Goal: Information Seeking & Learning: Learn about a topic

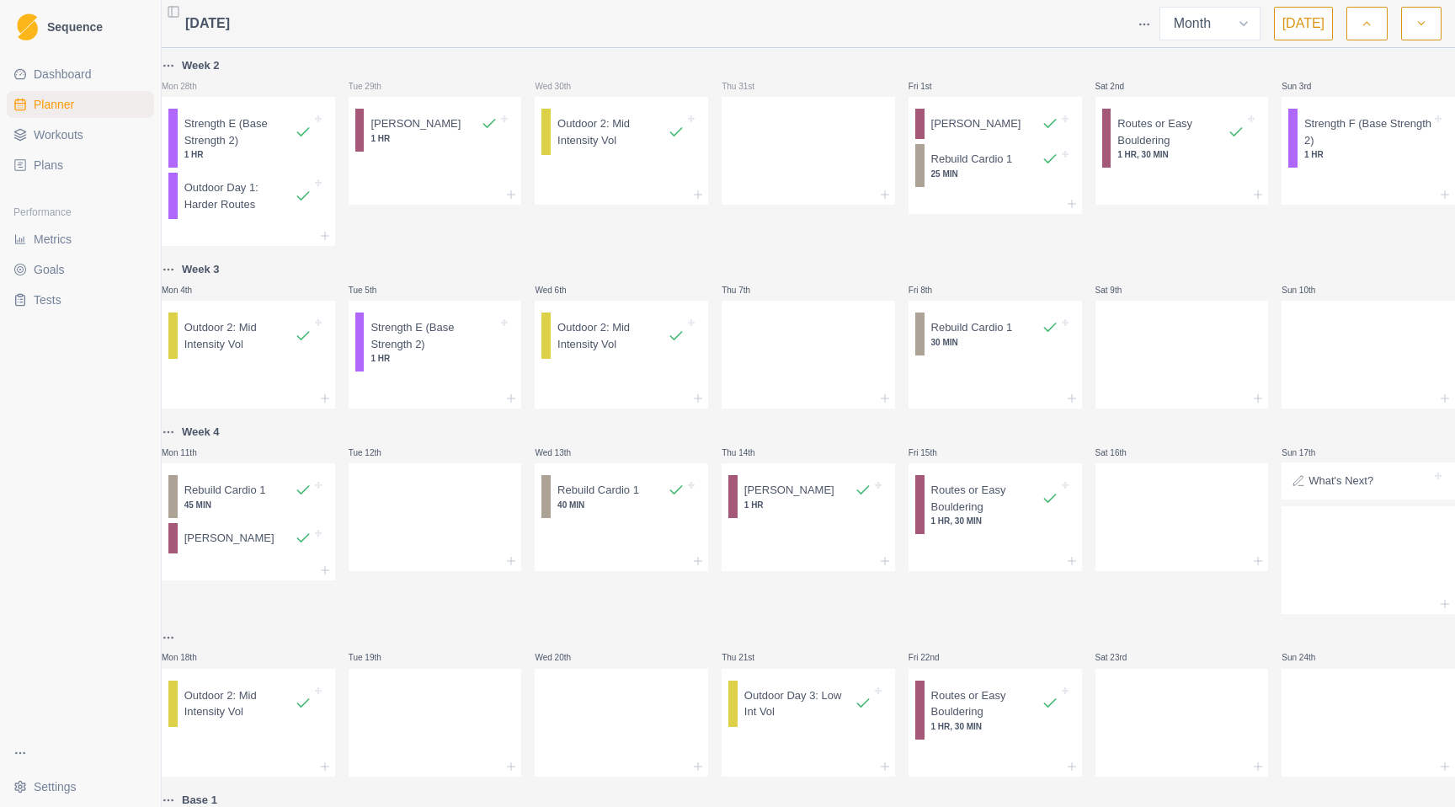
select select "month"
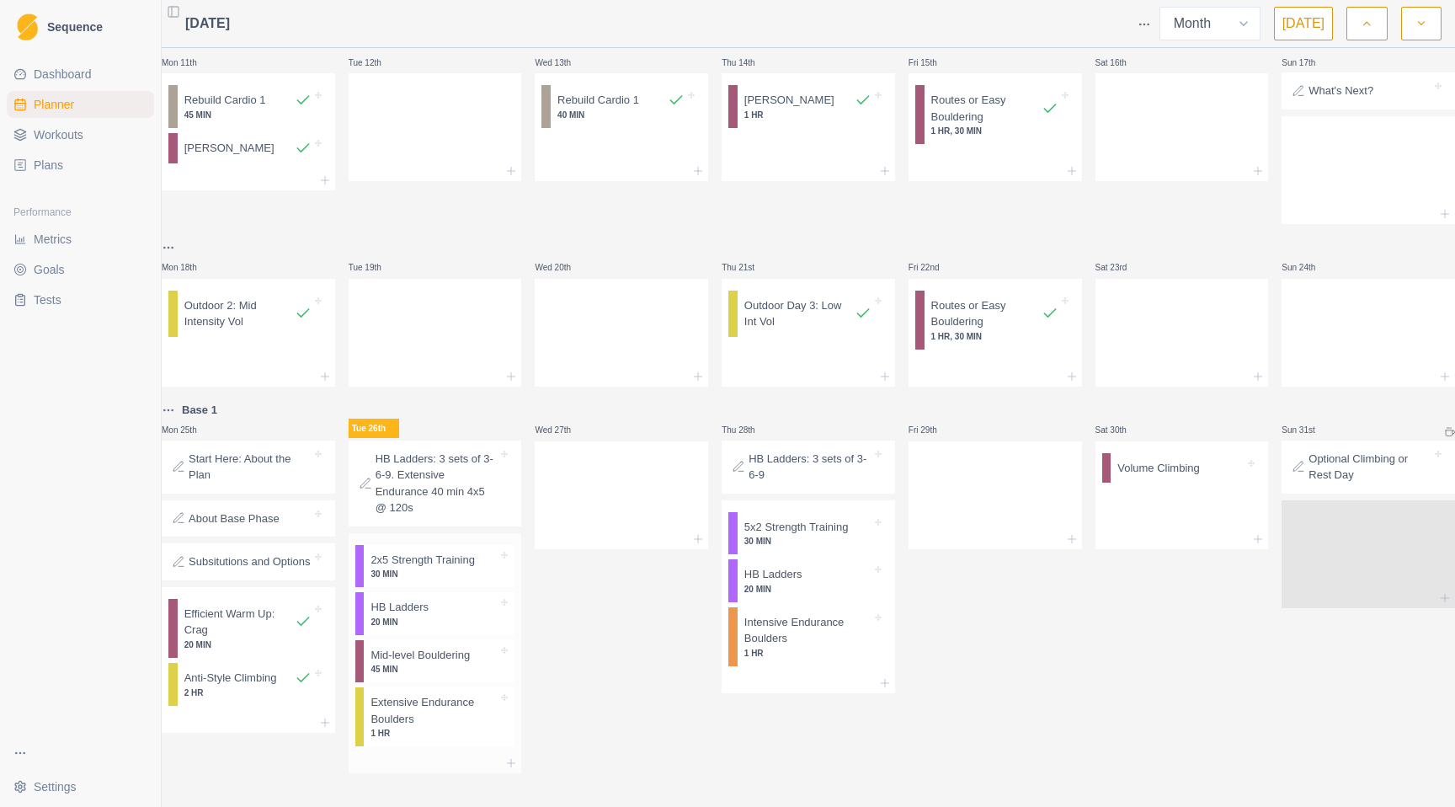
click at [473, 568] on p "30 MIN" at bounding box center [434, 574] width 127 height 13
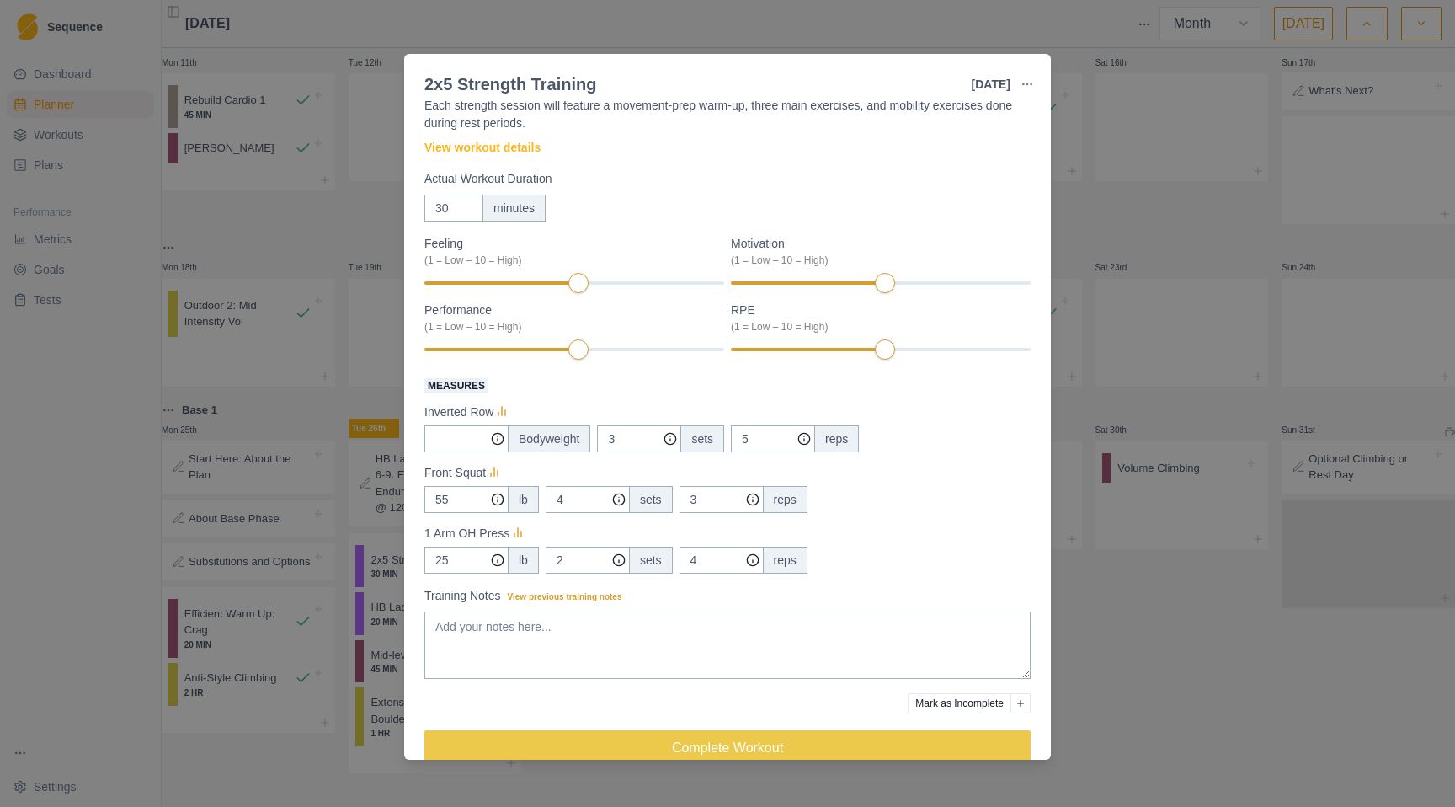
scroll to position [83, 0]
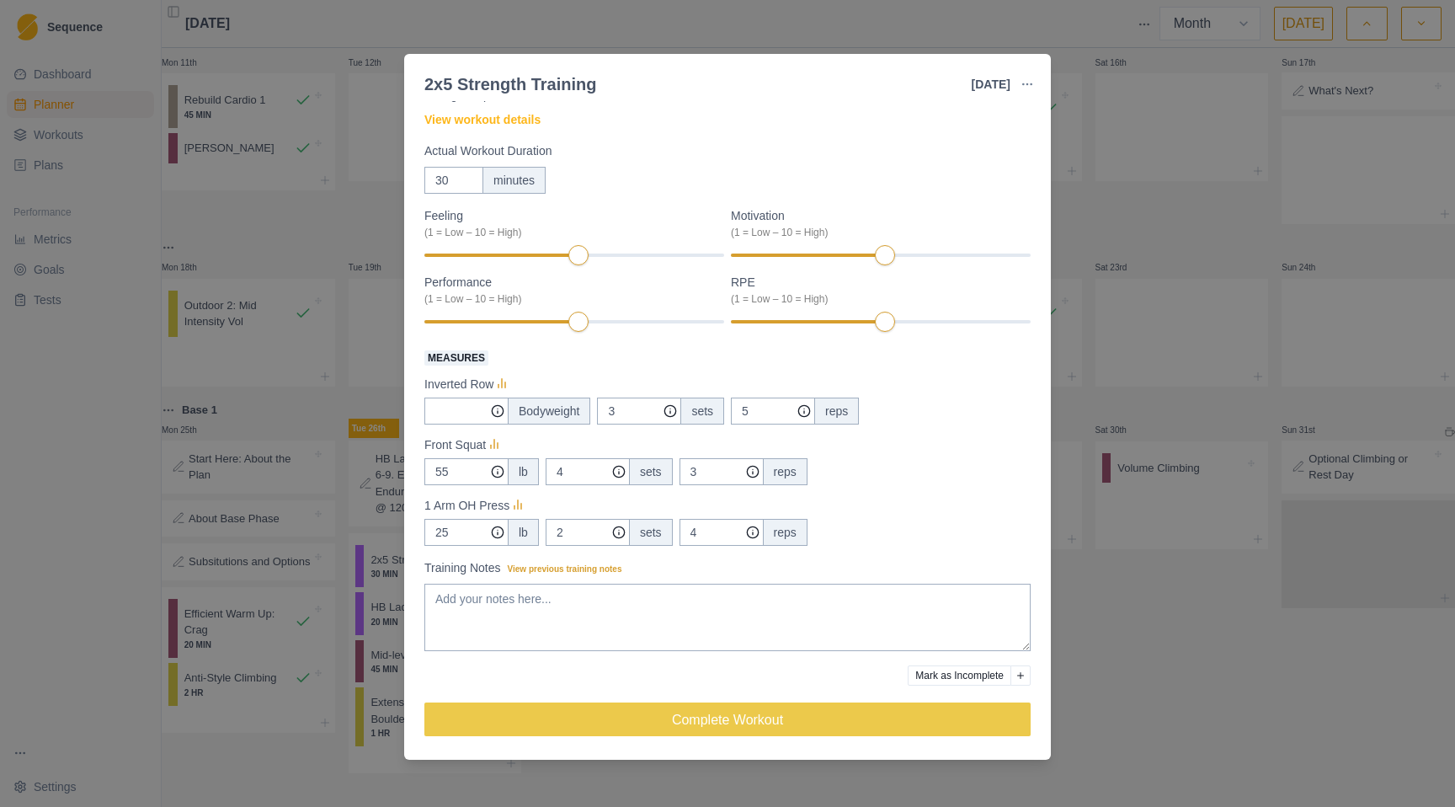
click at [1147, 552] on div "2x5 Strength Training [DATE] Link To Goal View Workout Metrics Edit Original Wo…" at bounding box center [727, 403] width 1455 height 807
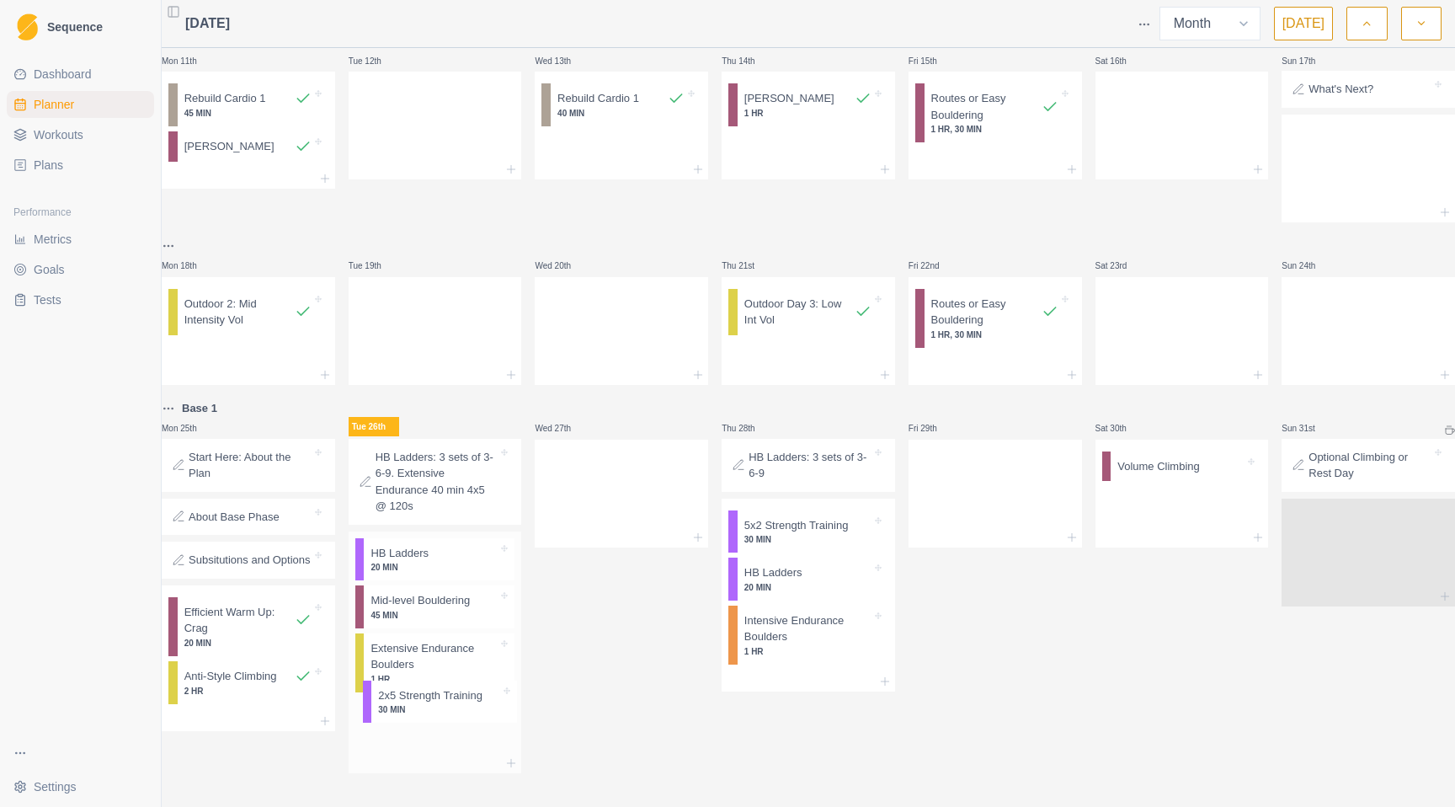
drag, startPoint x: 416, startPoint y: 549, endPoint x: 421, endPoint y: 710, distance: 160.9
click at [421, 710] on div "2x5 Strength Training 30 MIN HB Ladders 20 MIN Mid-level Bouldering 45 MIN Exte…" at bounding box center [435, 642] width 173 height 222
click at [412, 568] on p "20 MIN" at bounding box center [434, 574] width 127 height 13
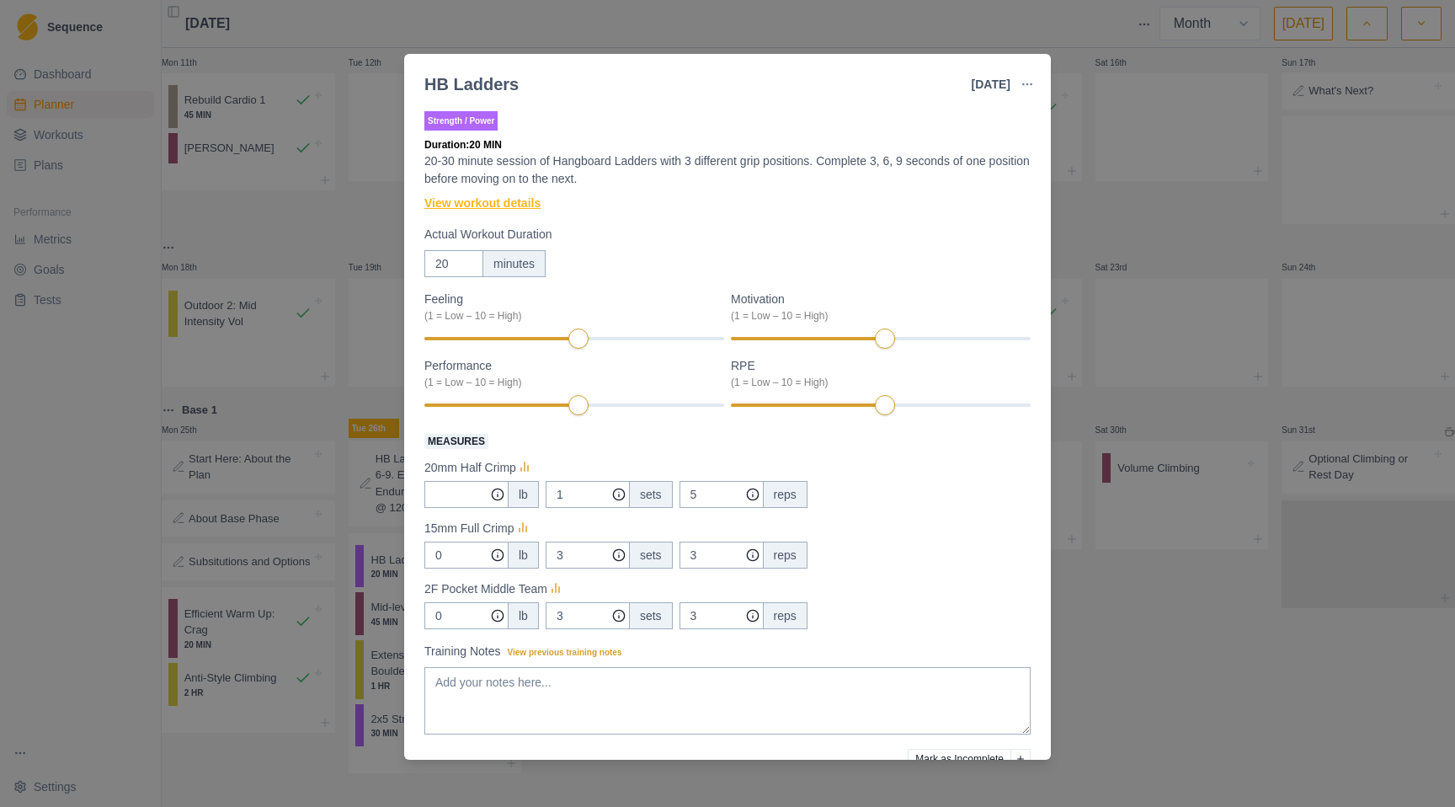
click at [505, 205] on link "View workout details" at bounding box center [482, 204] width 116 height 18
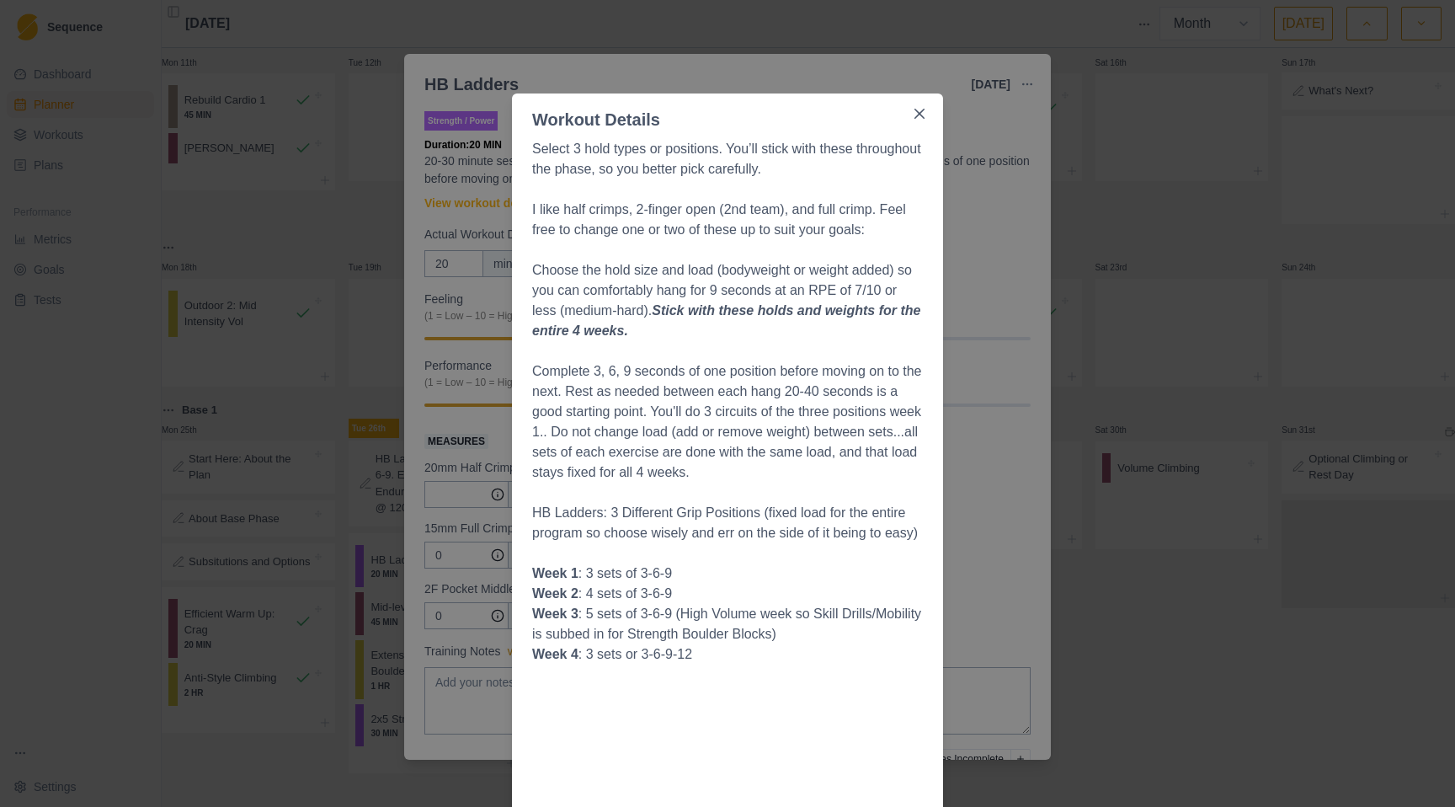
scroll to position [114, 0]
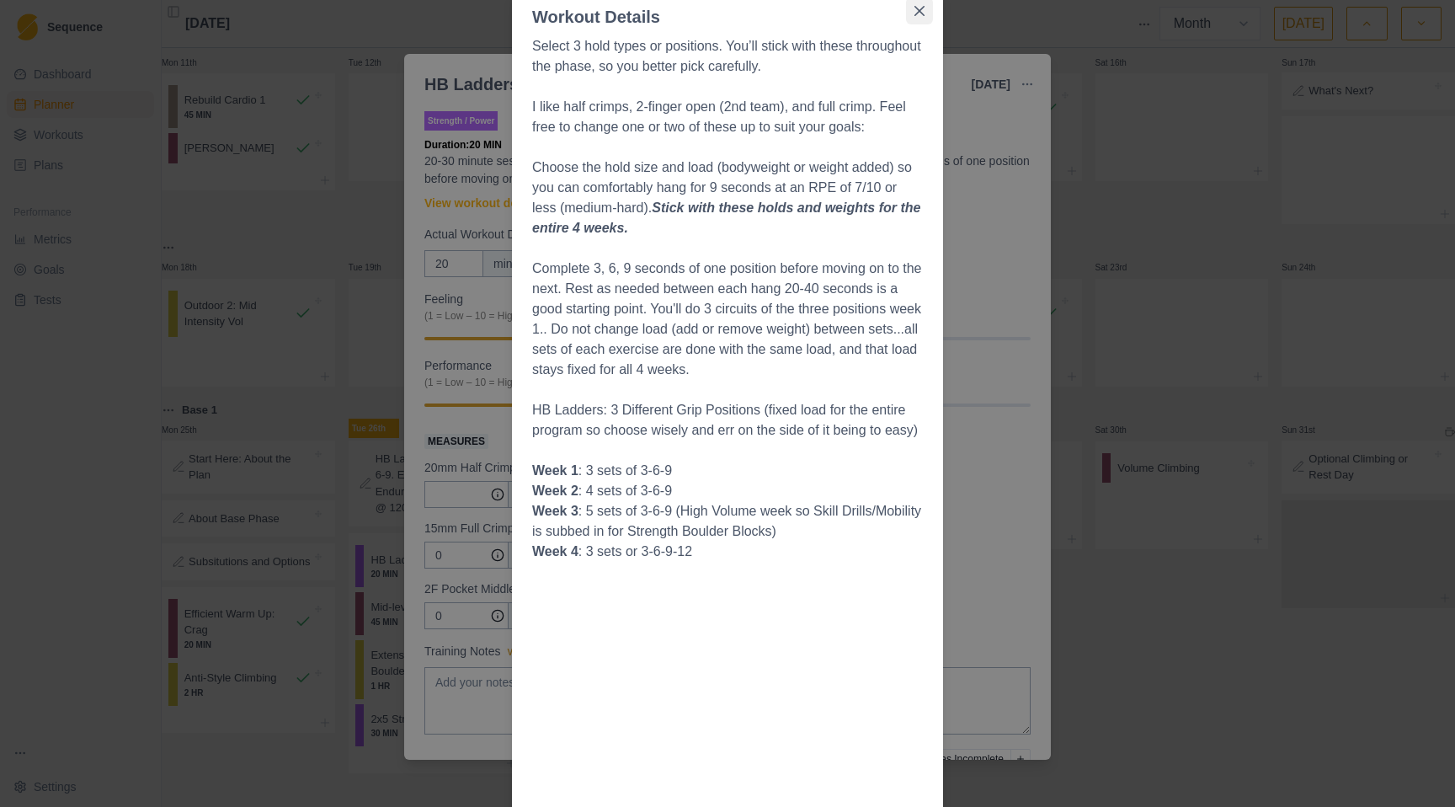
click at [917, 8] on icon "Close" at bounding box center [920, 11] width 10 height 10
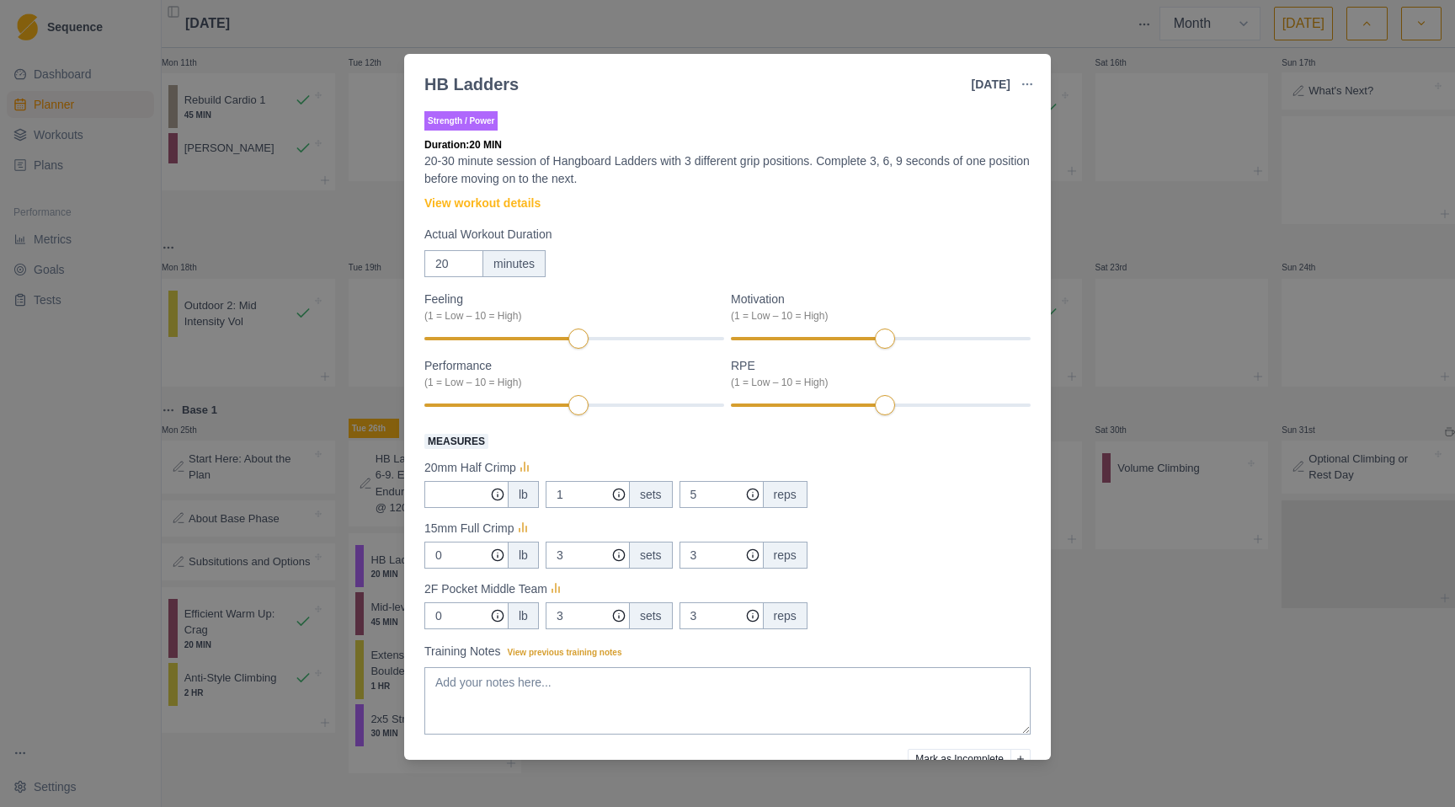
click at [1176, 670] on div "HB Ladders [DATE] Link To Goal View Workout Metrics Edit Original Workout Resch…" at bounding box center [727, 403] width 1455 height 807
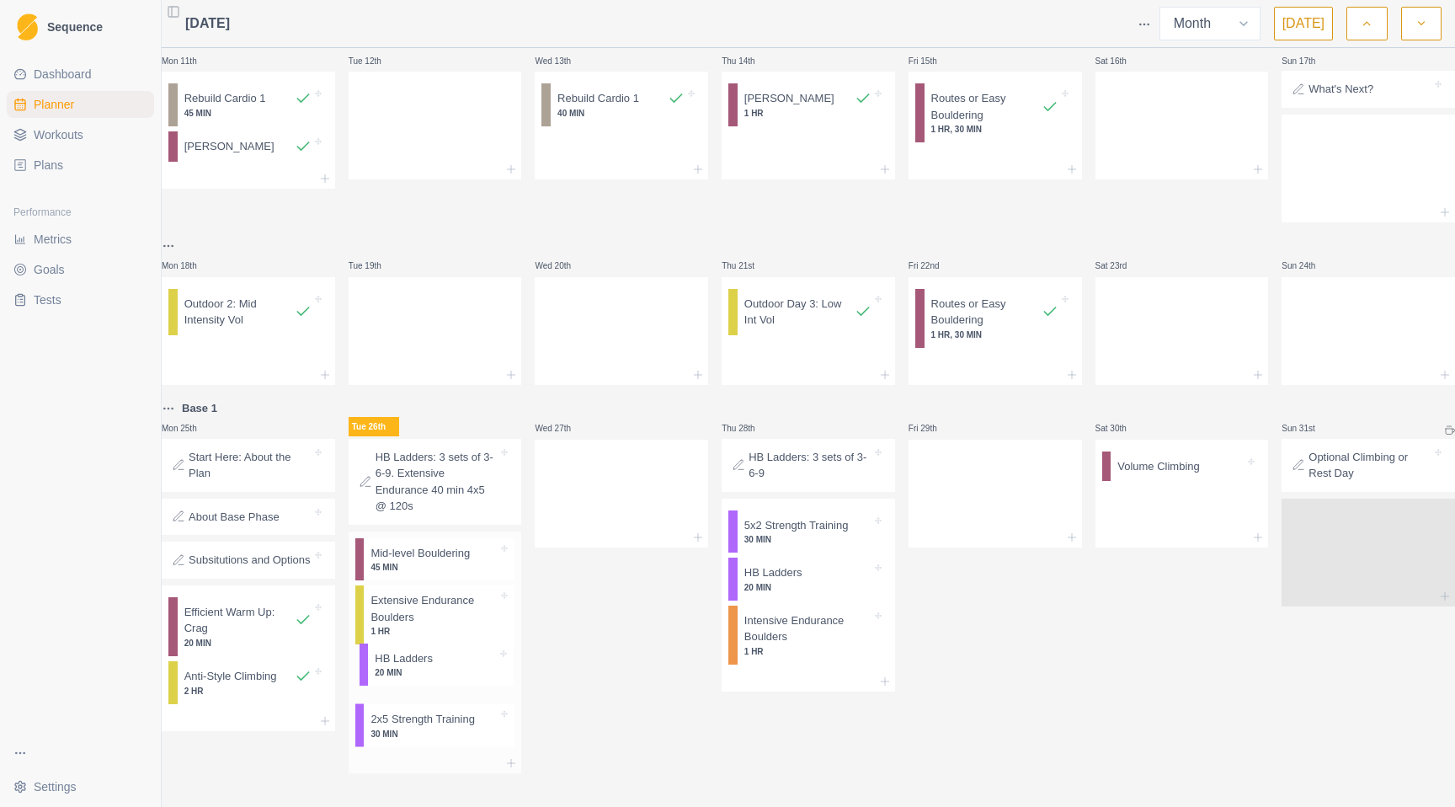
drag, startPoint x: 435, startPoint y: 549, endPoint x: 433, endPoint y: 680, distance: 130.6
click at [433, 680] on div "HB Ladders 20 MIN Mid-level Bouldering 45 MIN Extensive Endurance Boulders 1 HR…" at bounding box center [435, 642] width 173 height 222
click at [430, 568] on p "45 MIN" at bounding box center [434, 574] width 127 height 13
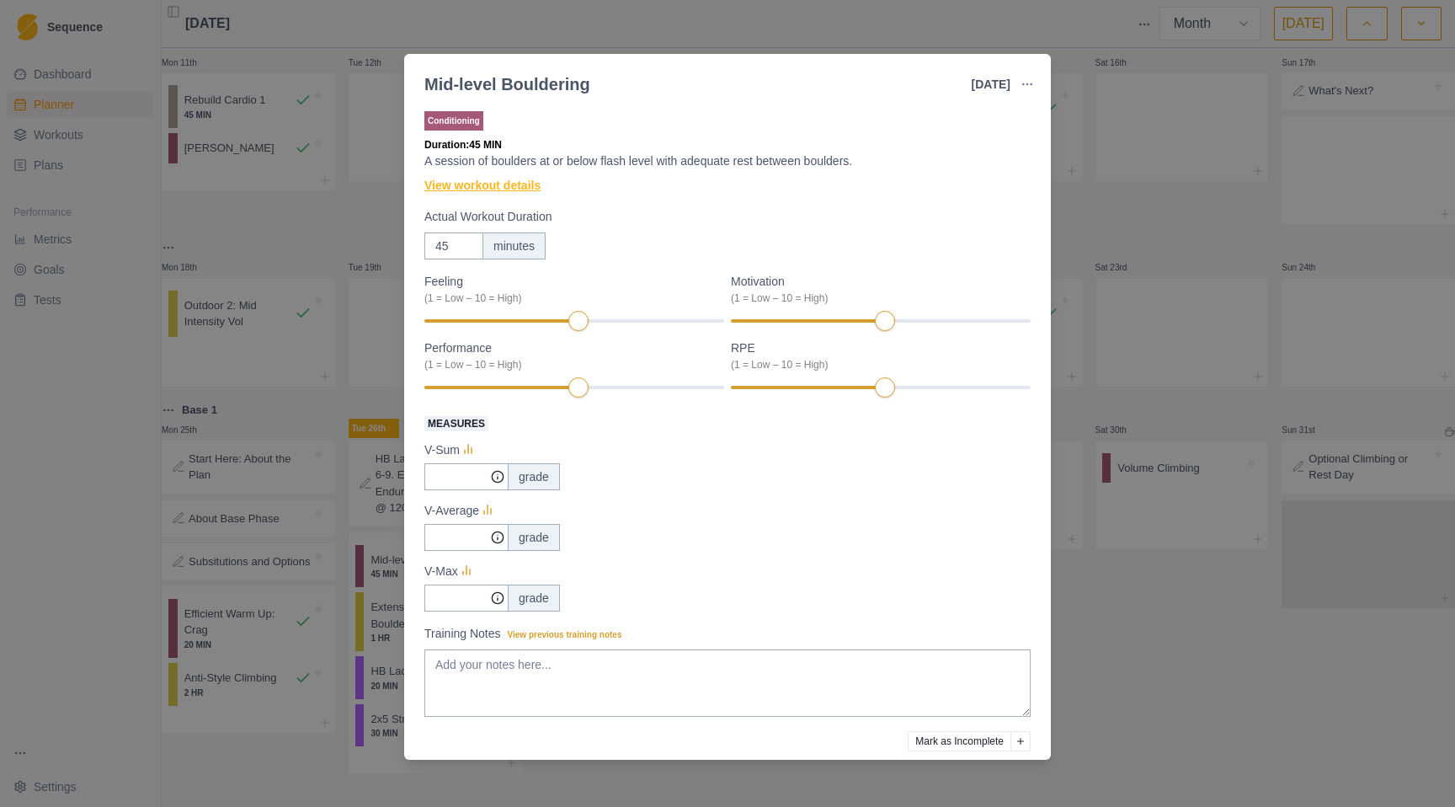
click at [516, 187] on link "View workout details" at bounding box center [482, 186] width 116 height 18
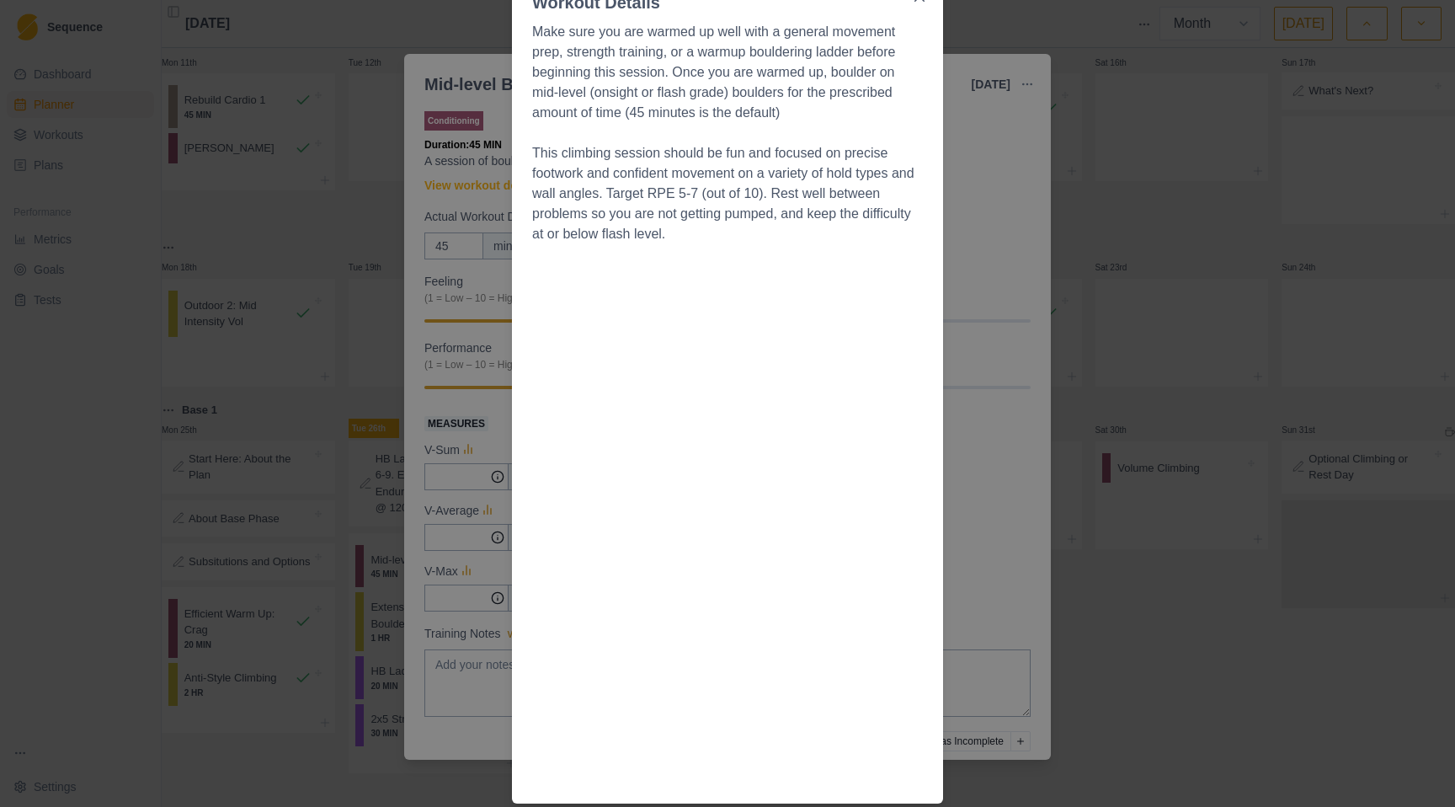
scroll to position [0, 0]
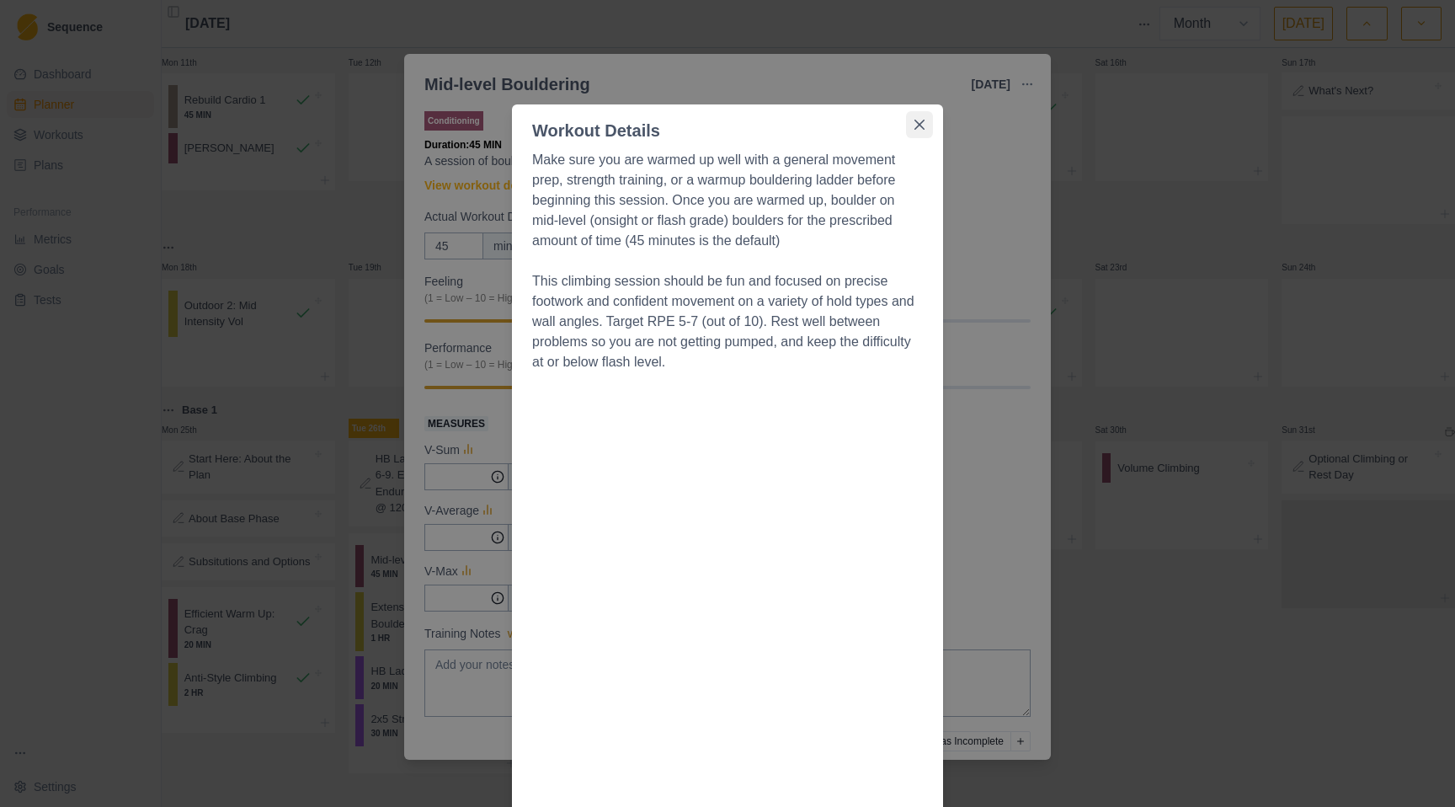
click at [915, 124] on icon "Close" at bounding box center [920, 125] width 10 height 10
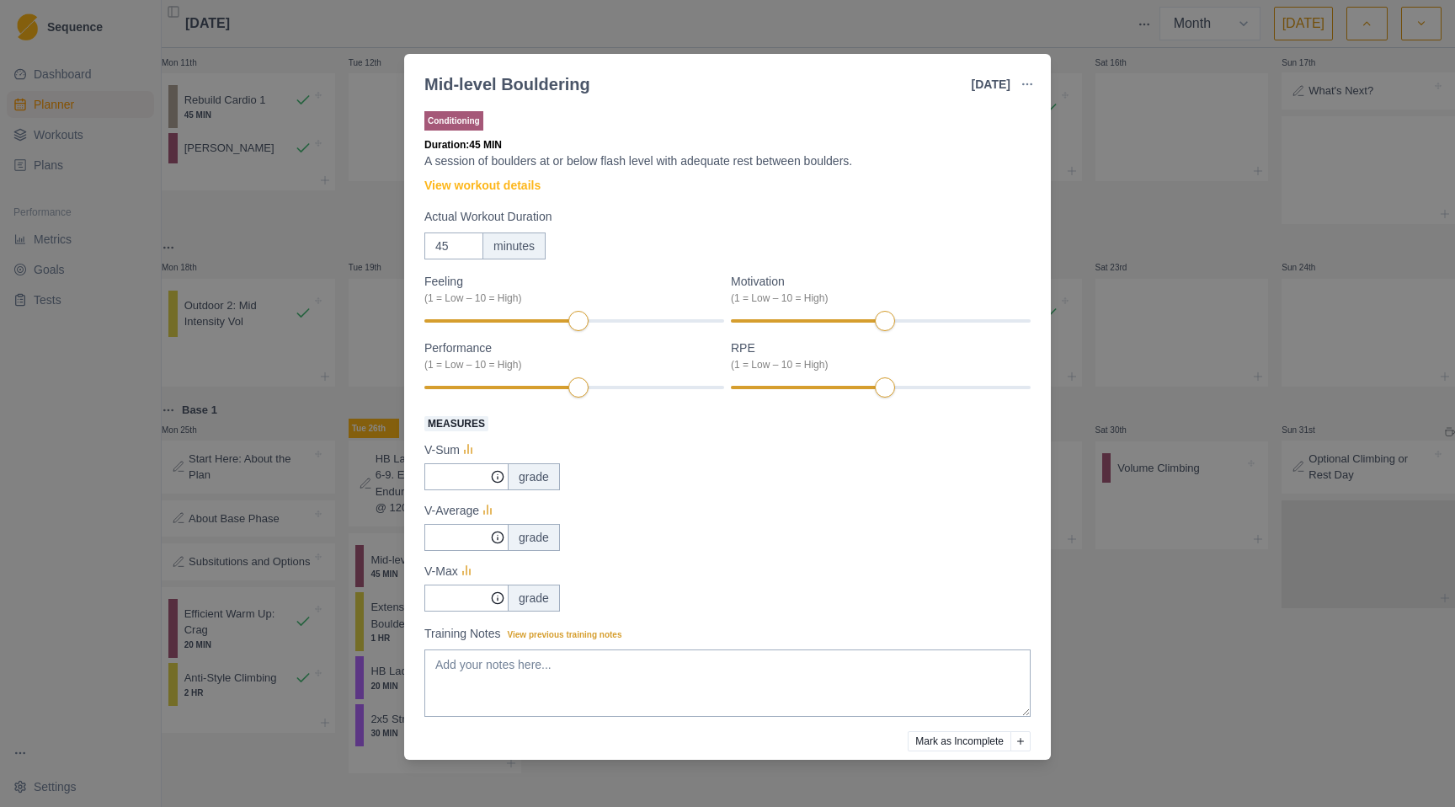
click at [1107, 704] on div "Mid-level Bouldering [DATE] Link To Goal View Workout Metrics Edit Original Wor…" at bounding box center [727, 403] width 1455 height 807
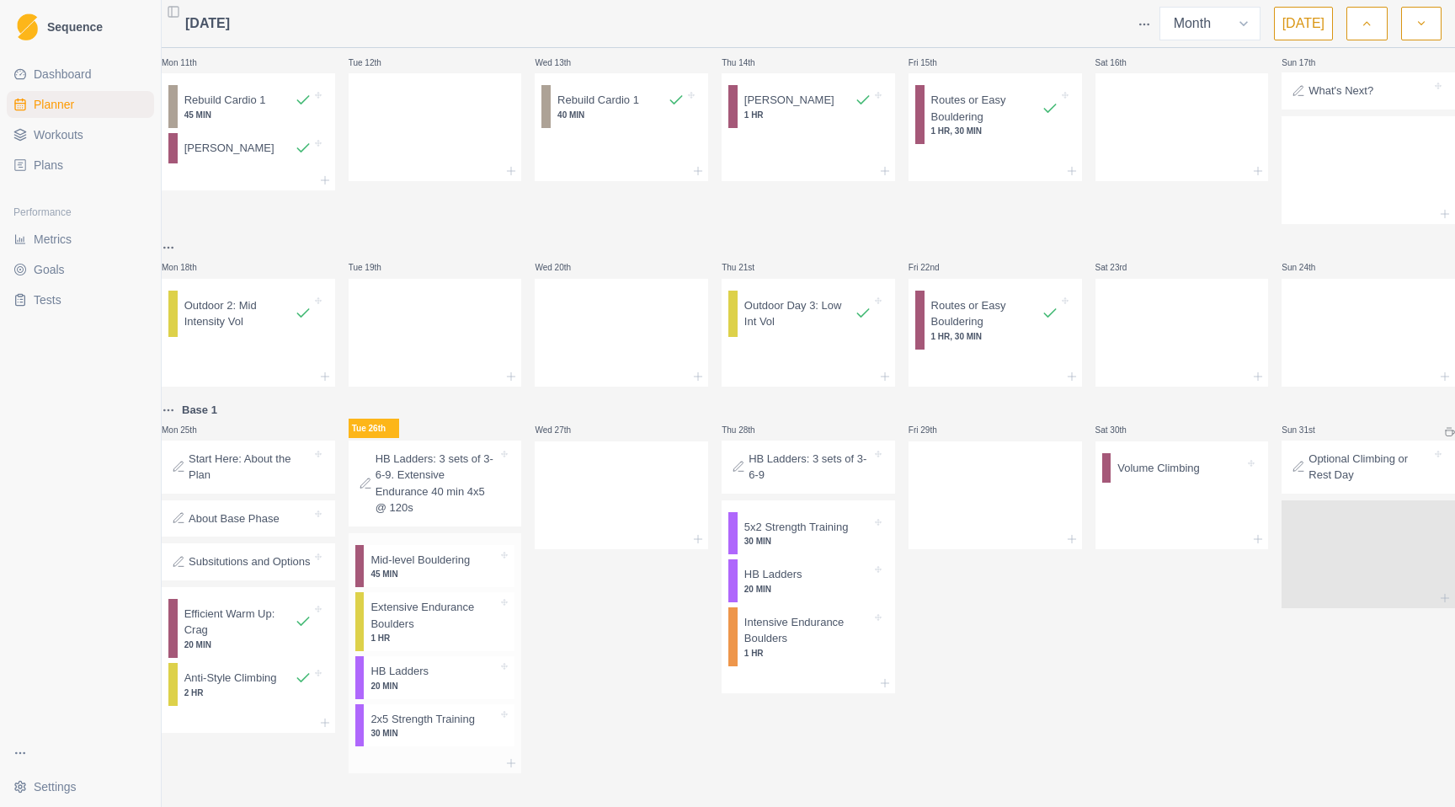
click at [471, 632] on p "1 HR" at bounding box center [434, 638] width 127 height 13
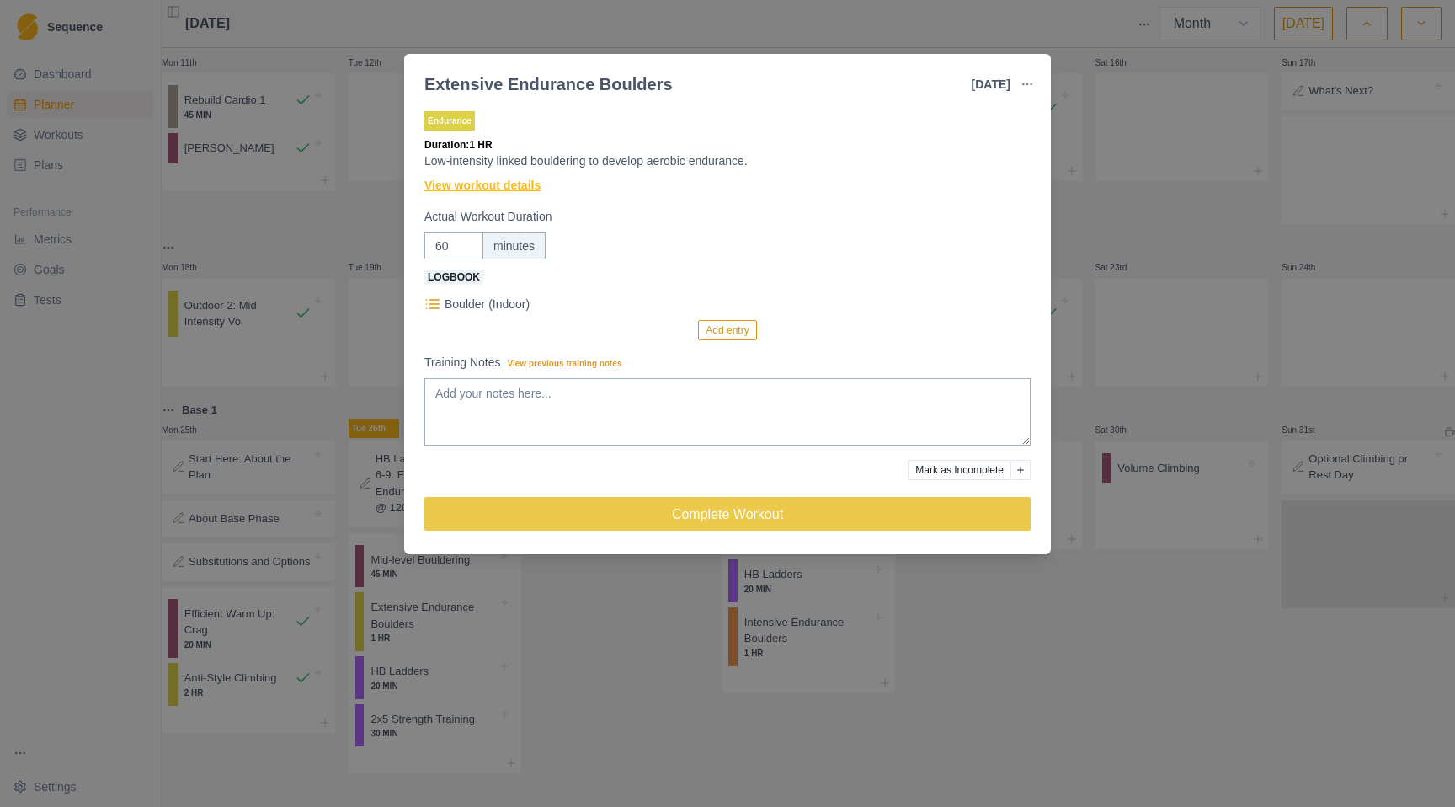
click at [515, 185] on link "View workout details" at bounding box center [482, 186] width 116 height 18
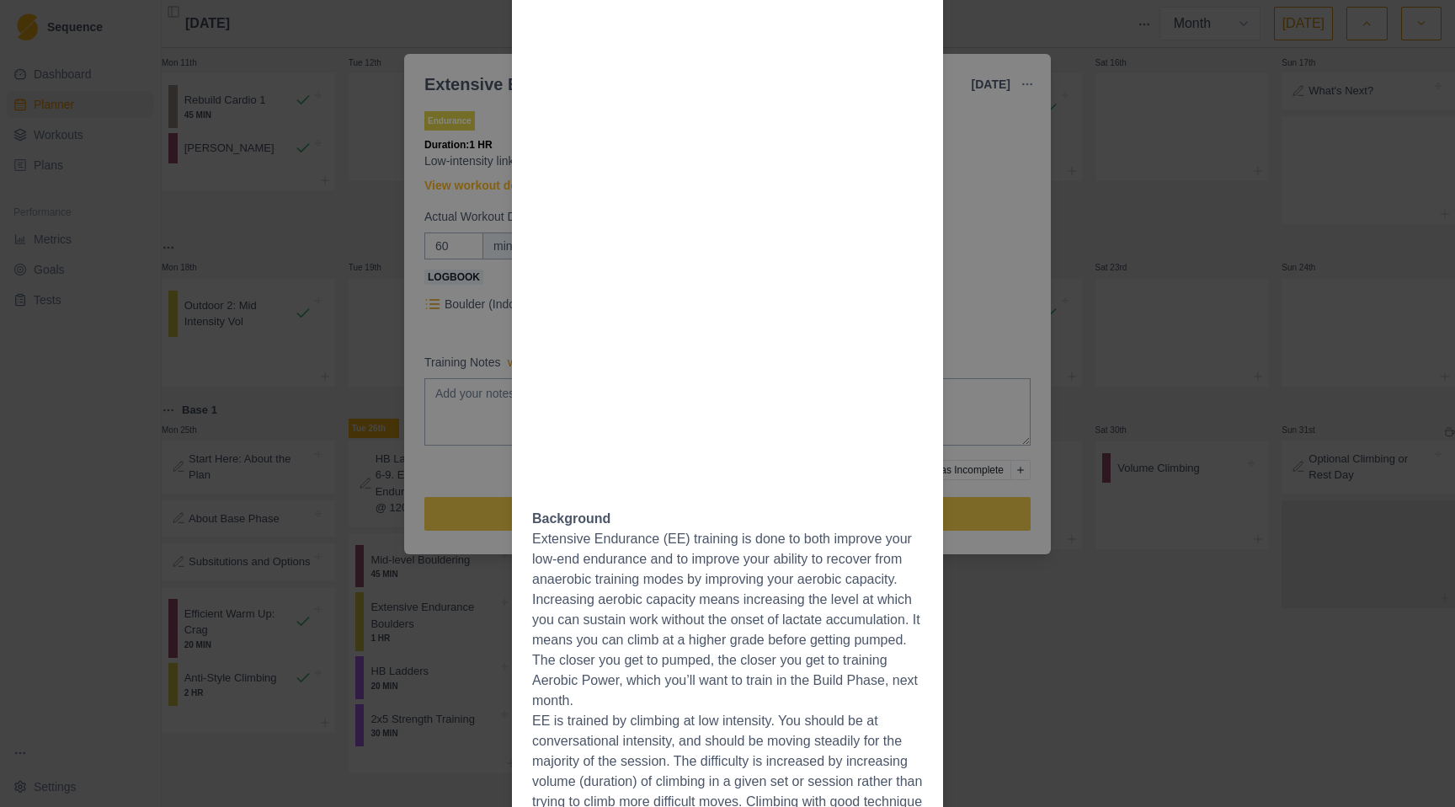
scroll to position [1003, 0]
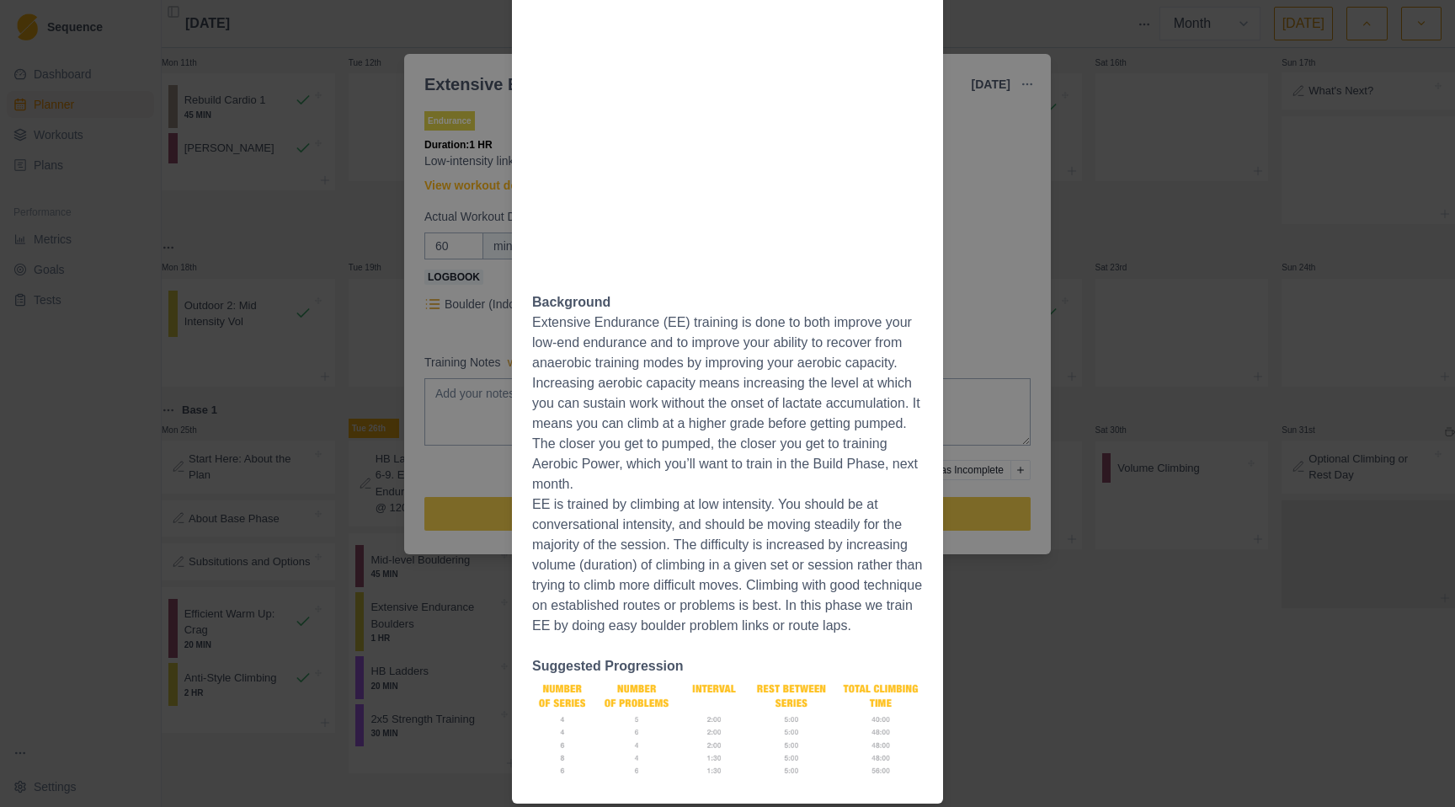
click at [1093, 668] on div "Workout Details The Session: Linked problem sets are the best choice for traini…" at bounding box center [727, 403] width 1455 height 807
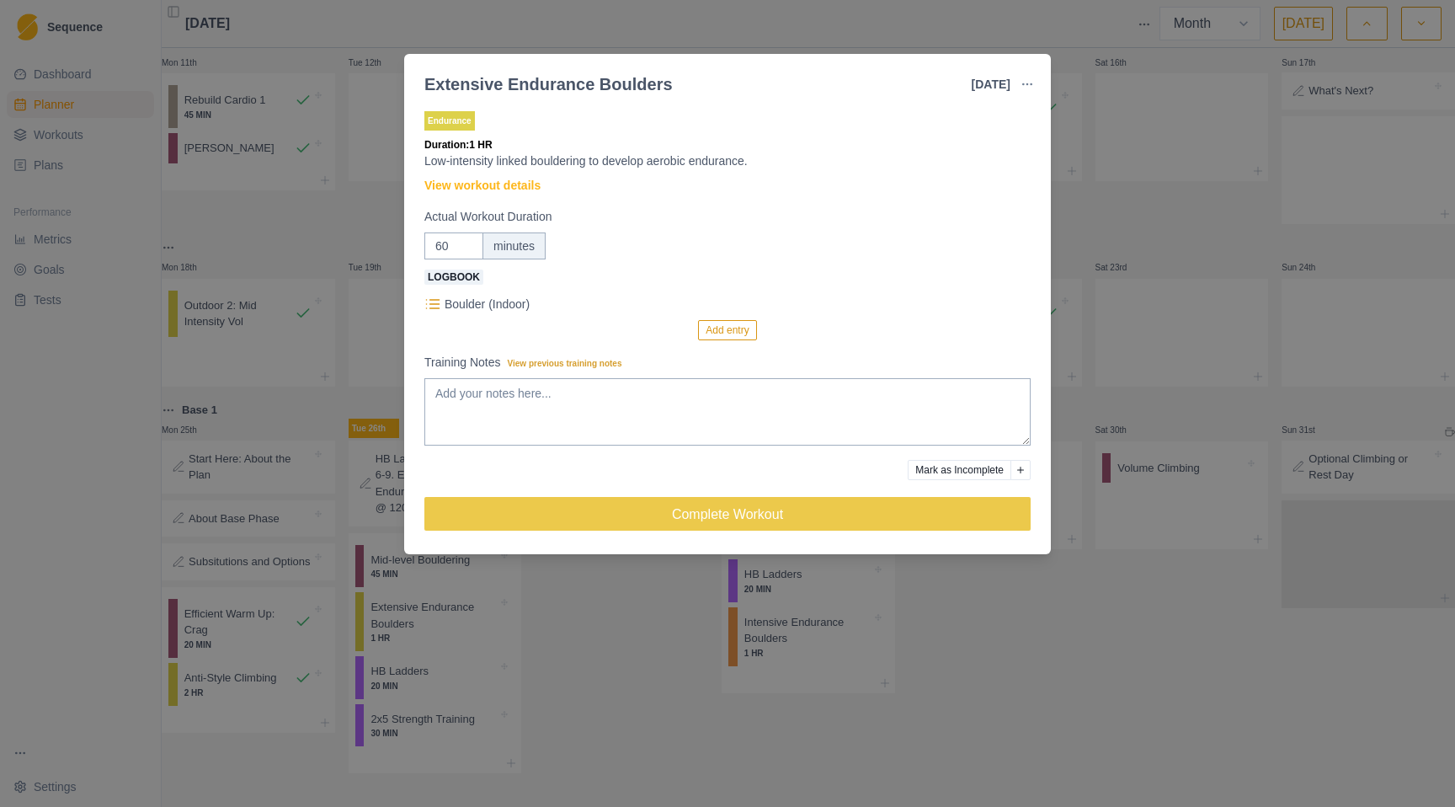
click at [635, 693] on div "Extensive Endurance Boulders [DATE] Link To Goal View Workout Metrics Edit Orig…" at bounding box center [727, 403] width 1455 height 807
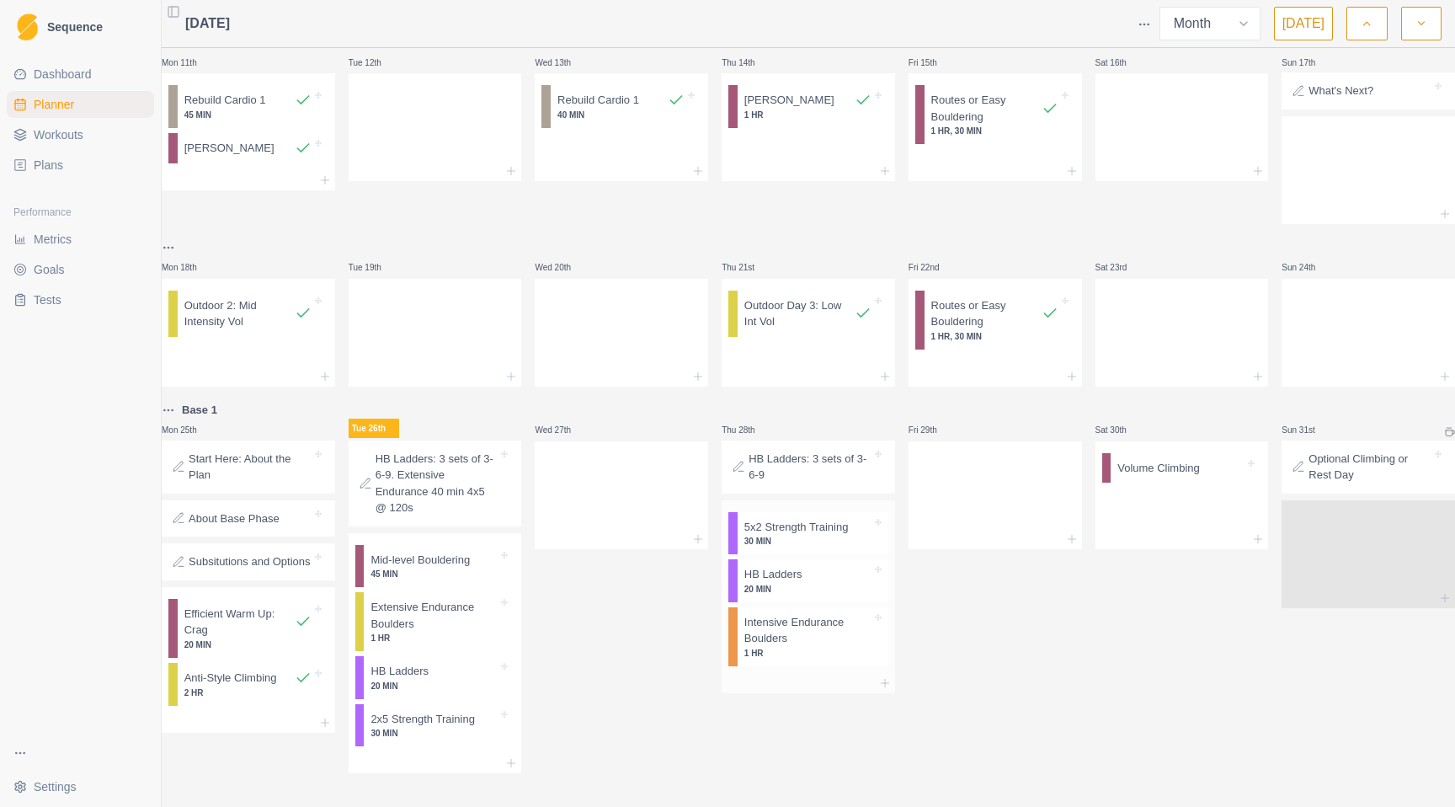
click at [782, 647] on p "1 HR" at bounding box center [807, 653] width 127 height 13
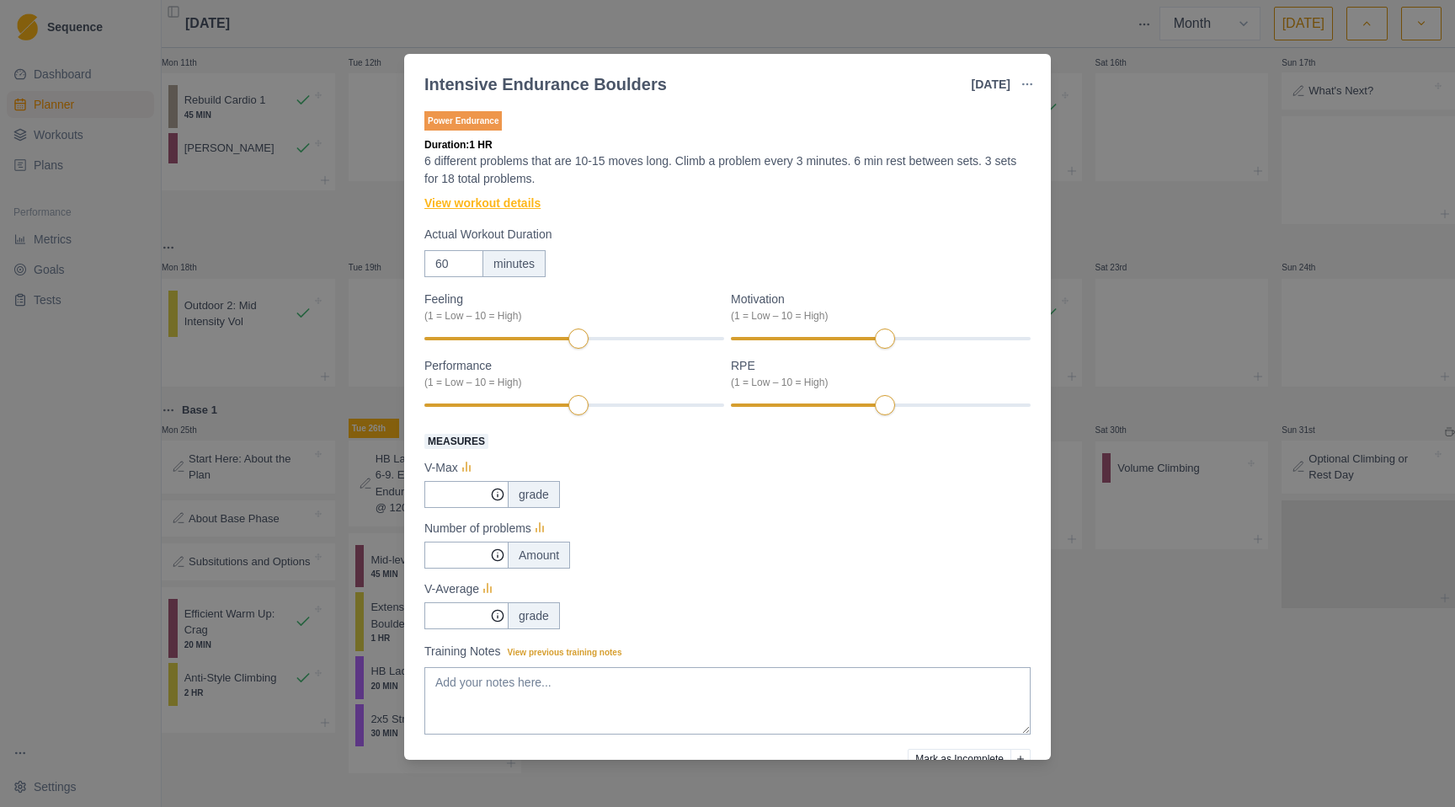
click at [534, 209] on link "View workout details" at bounding box center [482, 204] width 116 height 18
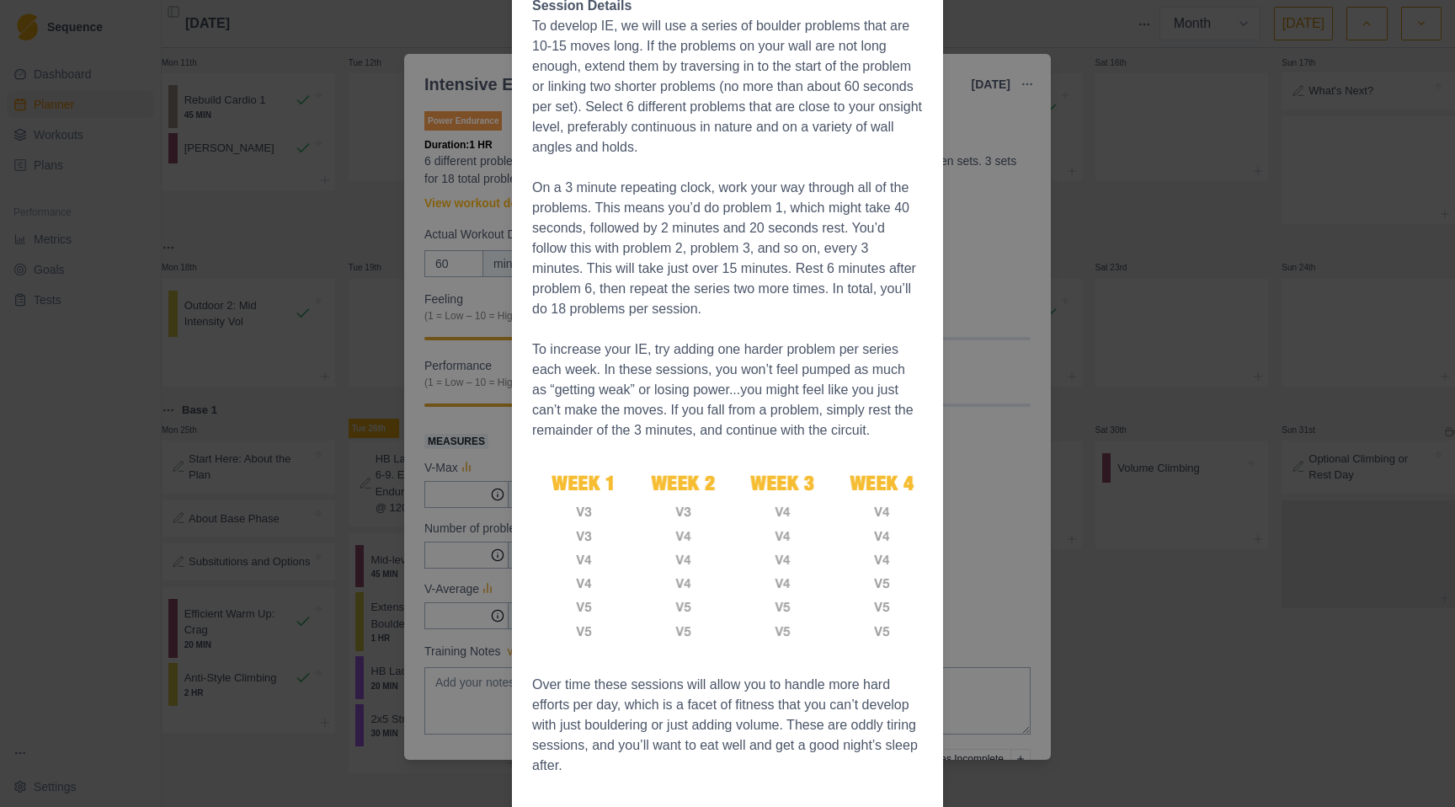
scroll to position [812, 0]
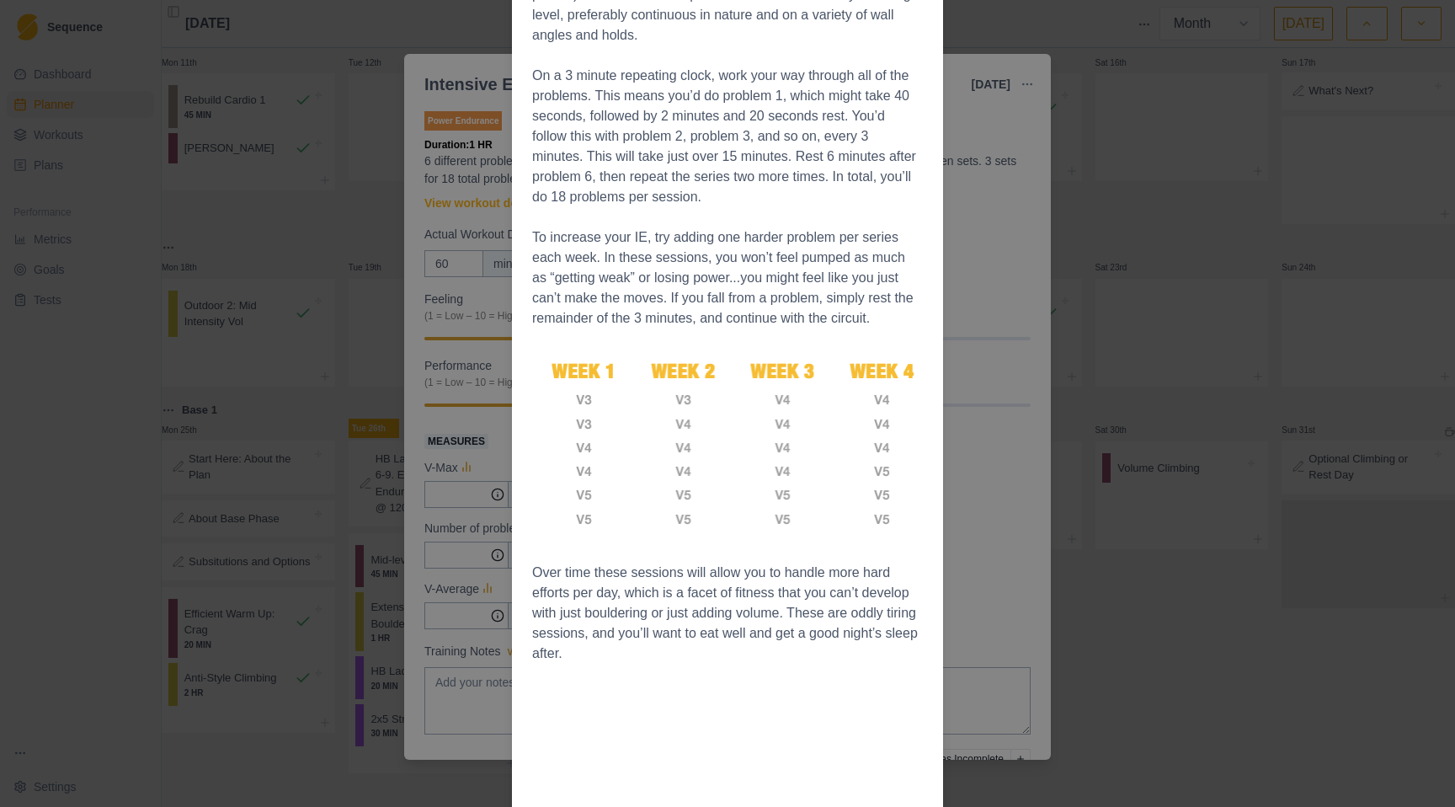
click at [1110, 637] on div "Workout Details Overview Intensive Endurance (IE) might be best viewed as “stre…" at bounding box center [727, 403] width 1455 height 807
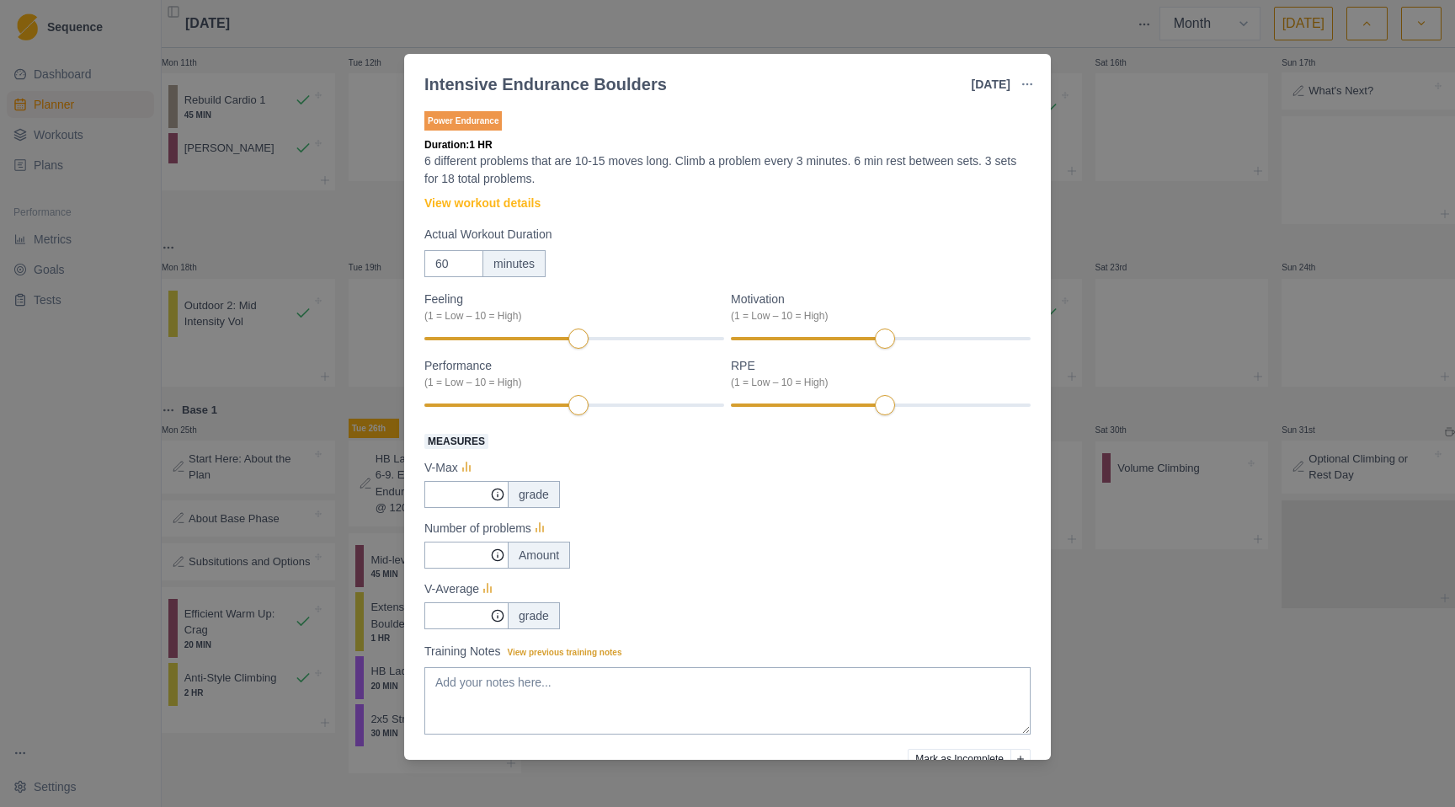
click at [1172, 711] on div "Intensive Endurance Boulders [DATE] Link To Goal View Workout Metrics Edit Orig…" at bounding box center [727, 403] width 1455 height 807
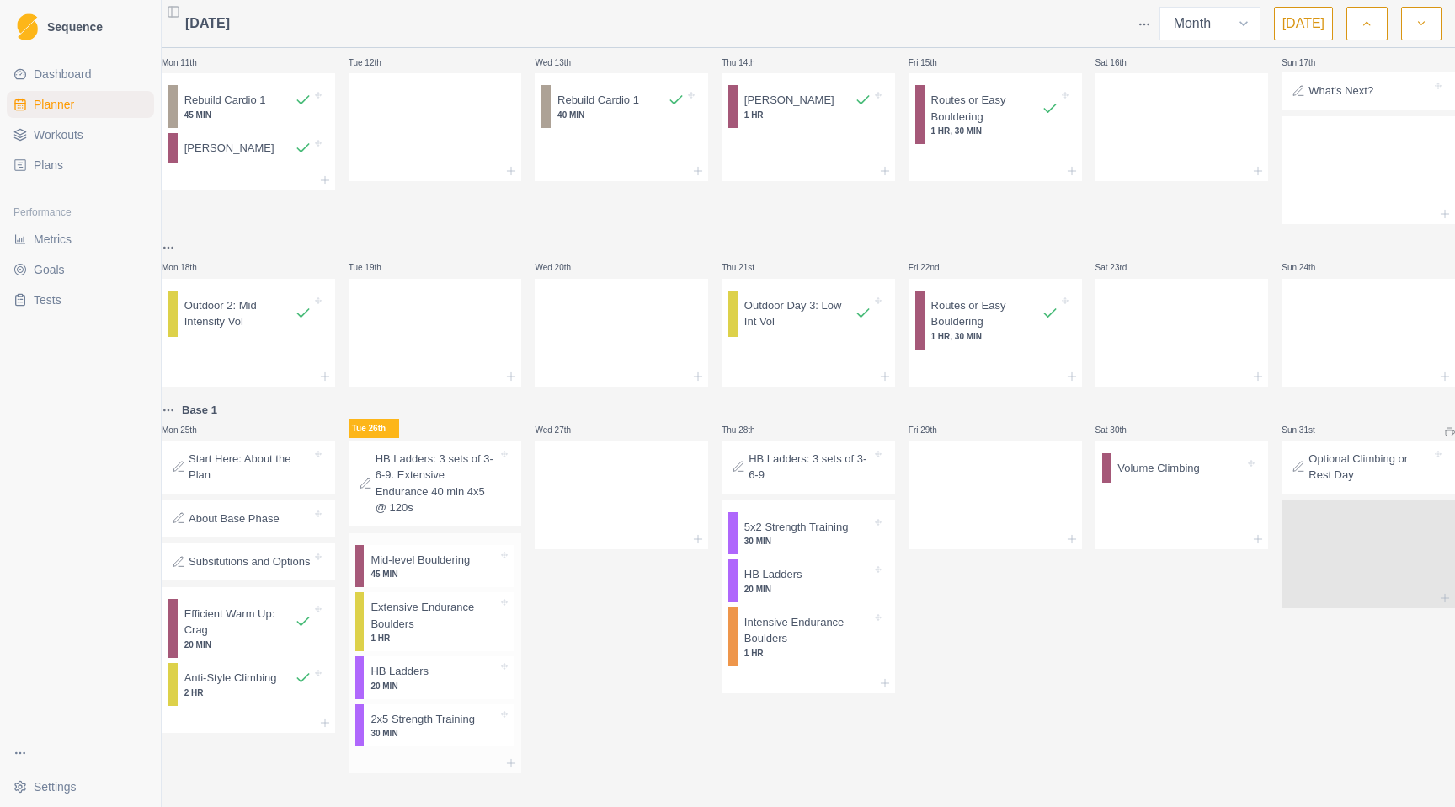
click at [435, 599] on p "Extensive Endurance Boulders" at bounding box center [434, 615] width 127 height 33
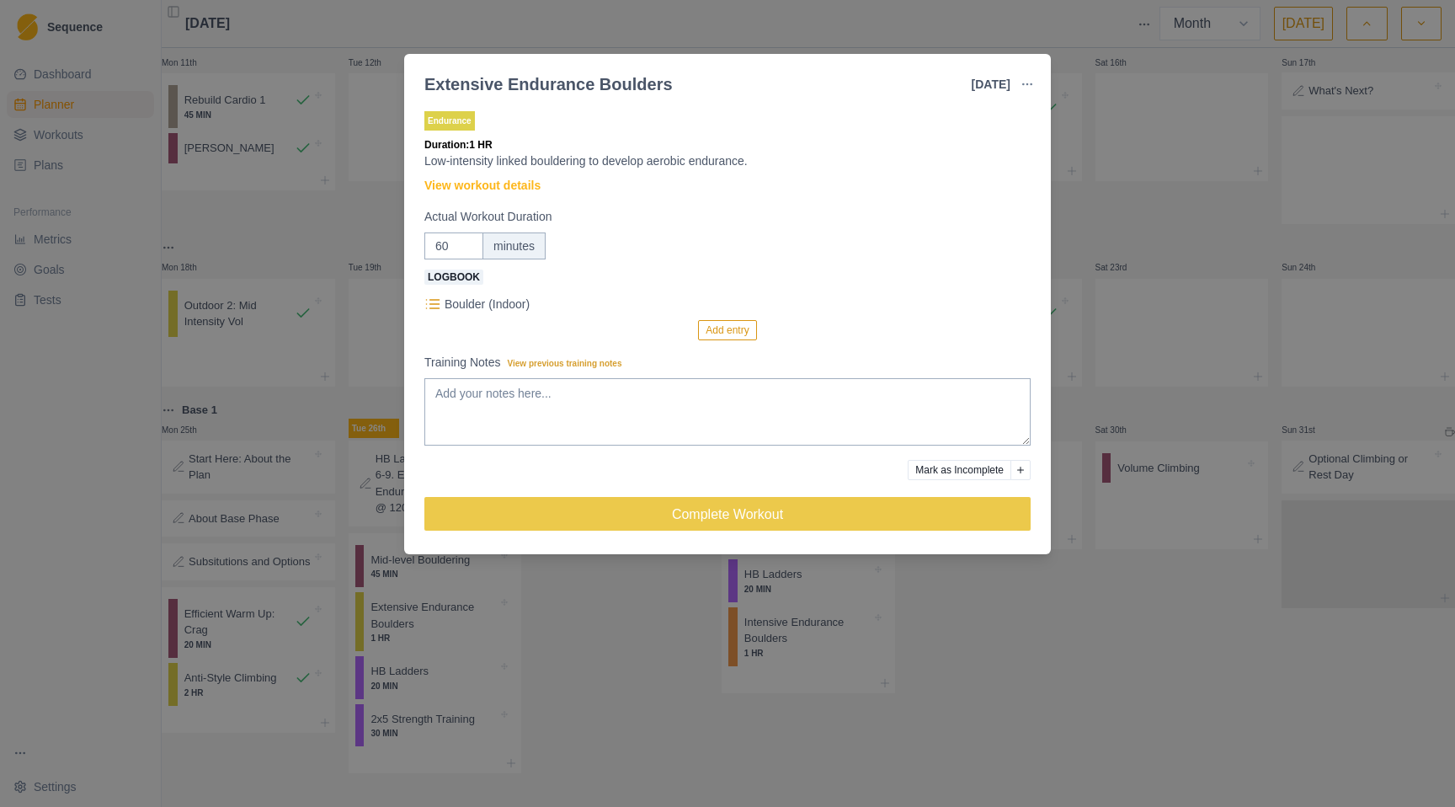
click at [1167, 710] on div "Extensive Endurance Boulders [DATE] Link To Goal View Workout Metrics Edit Orig…" at bounding box center [727, 403] width 1455 height 807
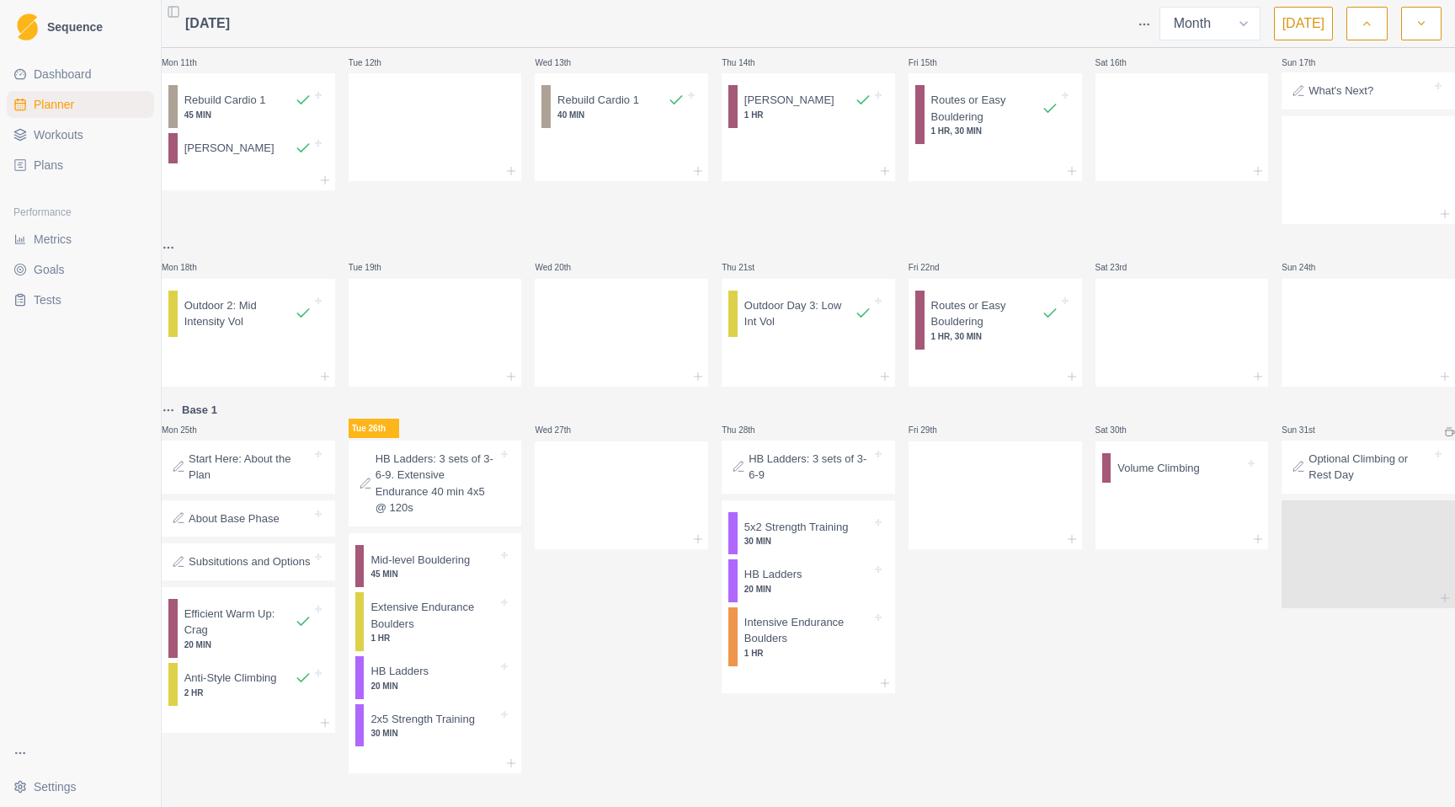
scroll to position [410, 0]
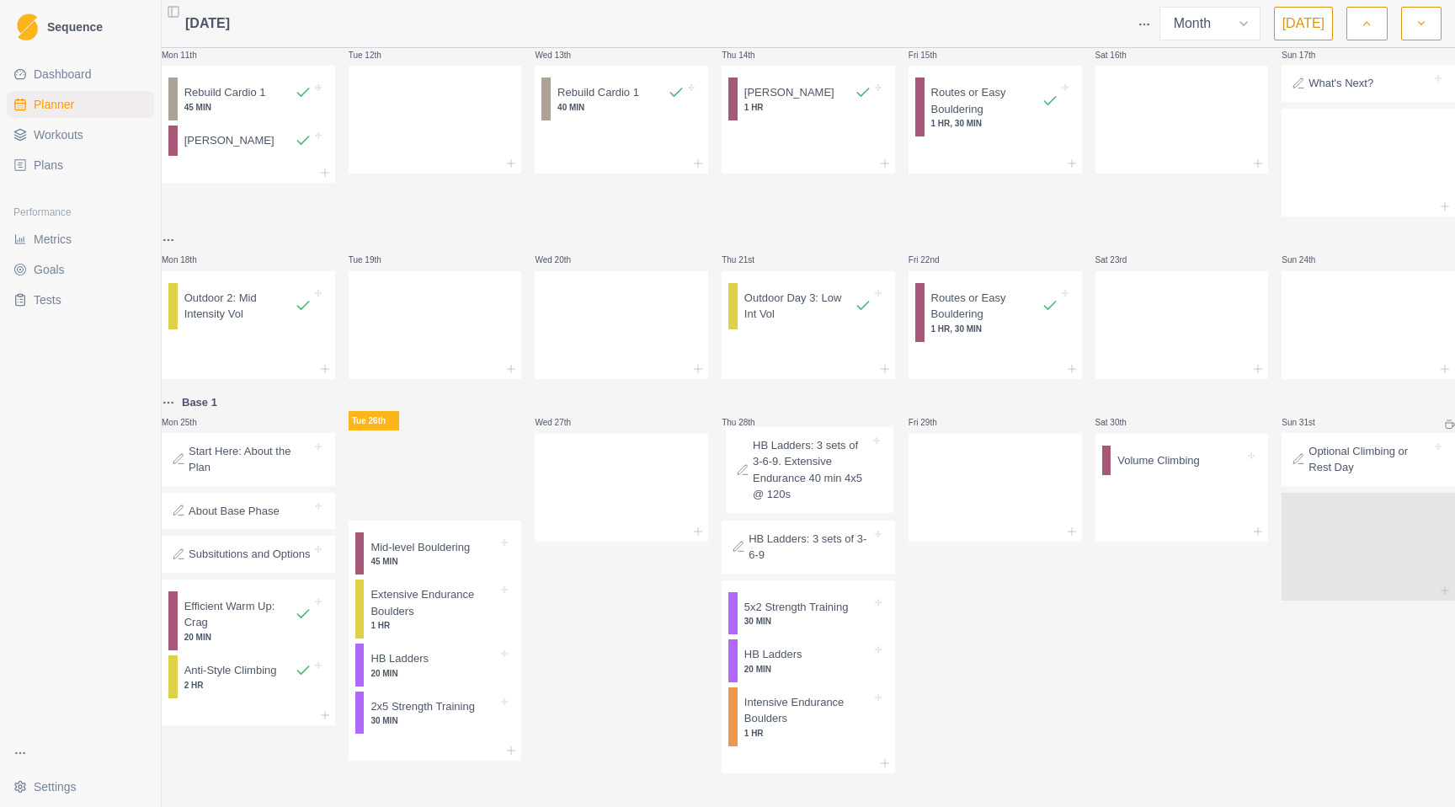
drag, startPoint x: 419, startPoint y: 458, endPoint x: 795, endPoint y: 467, distance: 376.5
click at [795, 467] on div "Week 2 Mon 28th Strength E (Base Strength 2) 1 HR Outdoor Day 1: Harder Routes …" at bounding box center [808, 215] width 1293 height 1115
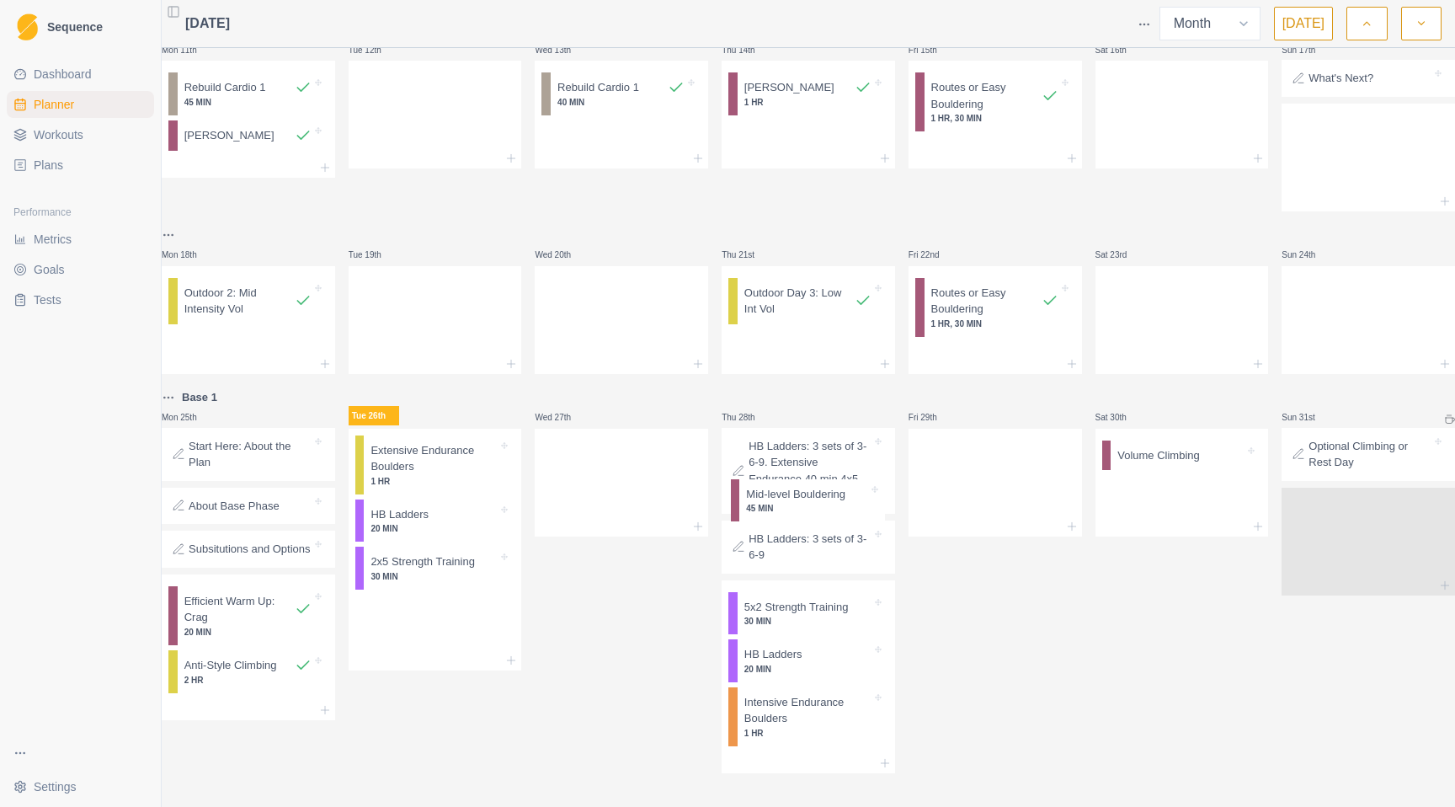
drag, startPoint x: 486, startPoint y: 471, endPoint x: 788, endPoint y: 503, distance: 304.0
click at [788, 503] on div "Week 2 Mon 28th Strength E (Base Strength 2) 1 HR Outdoor Day 1: Harder Routes …" at bounding box center [808, 213] width 1293 height 1120
drag, startPoint x: 416, startPoint y: 451, endPoint x: 800, endPoint y: 525, distance: 391.1
click at [800, 525] on div "Week 2 Mon 28th Strength E (Base Strength 2) 1 HR Outdoor Day 1: Harder Routes …" at bounding box center [808, 213] width 1293 height 1120
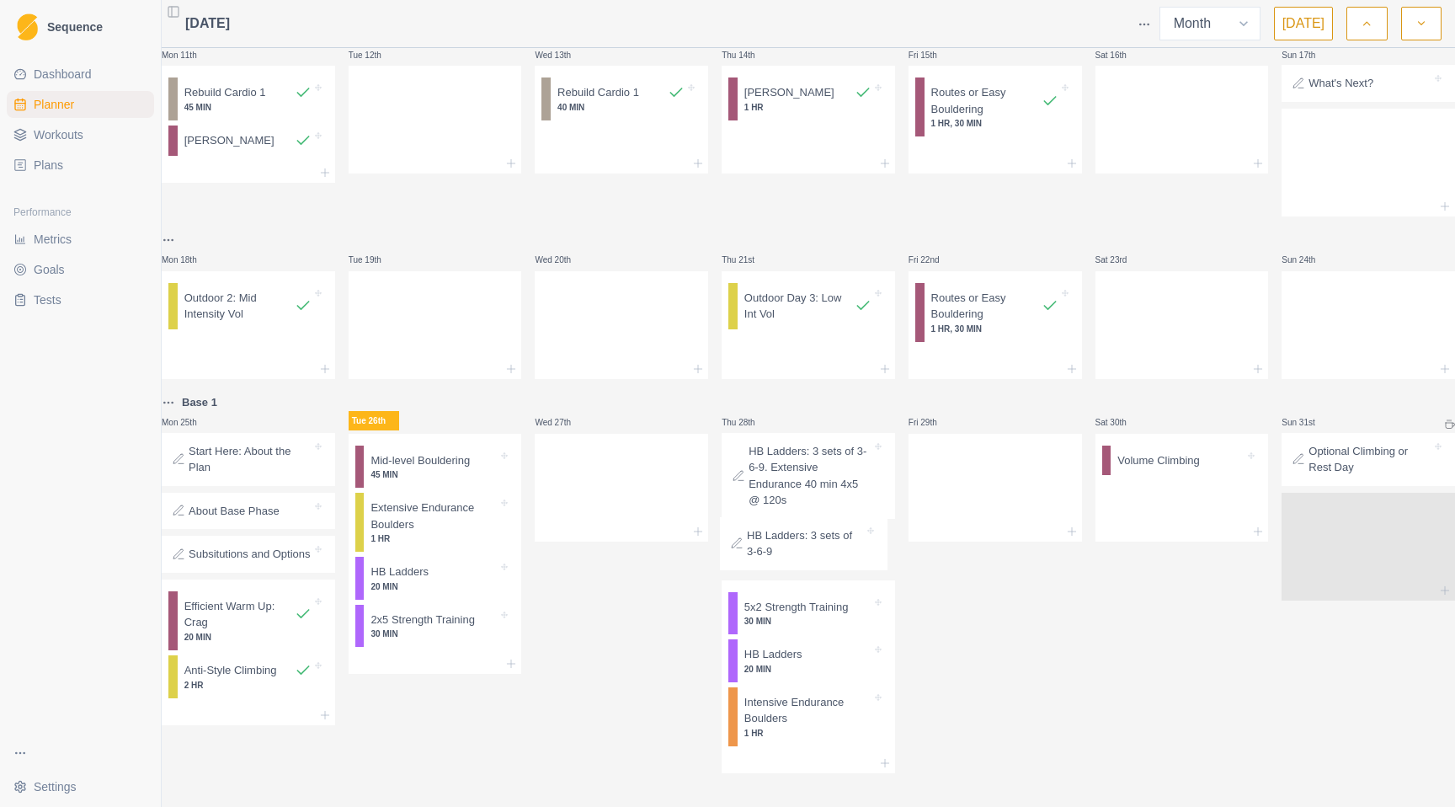
click at [799, 528] on div "HB Ladders: 3 sets of 3-6-9. Extensive Endurance 40 min 4x5 @ 120s HB Ladders: …" at bounding box center [808, 506] width 173 height 147
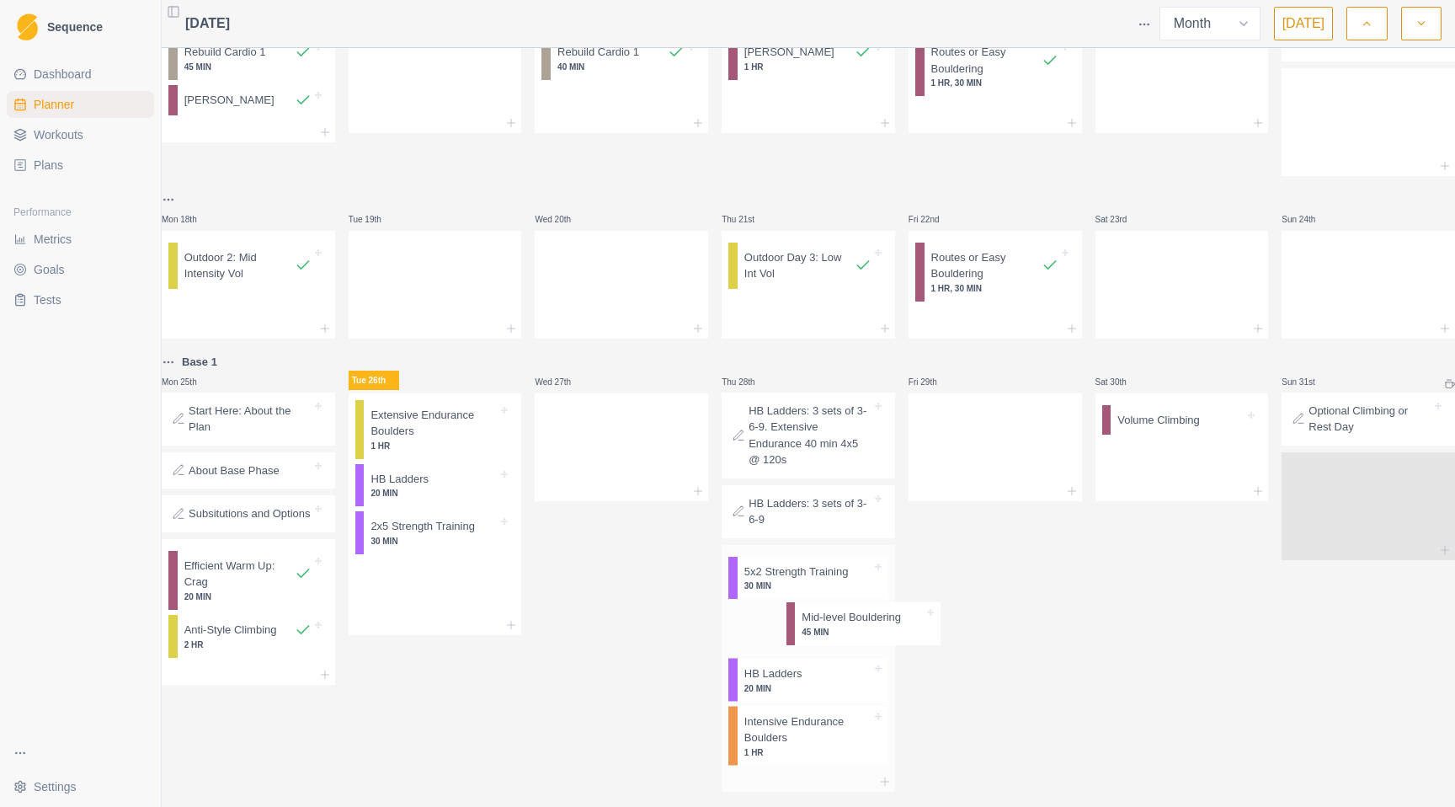
scroll to position [446, 0]
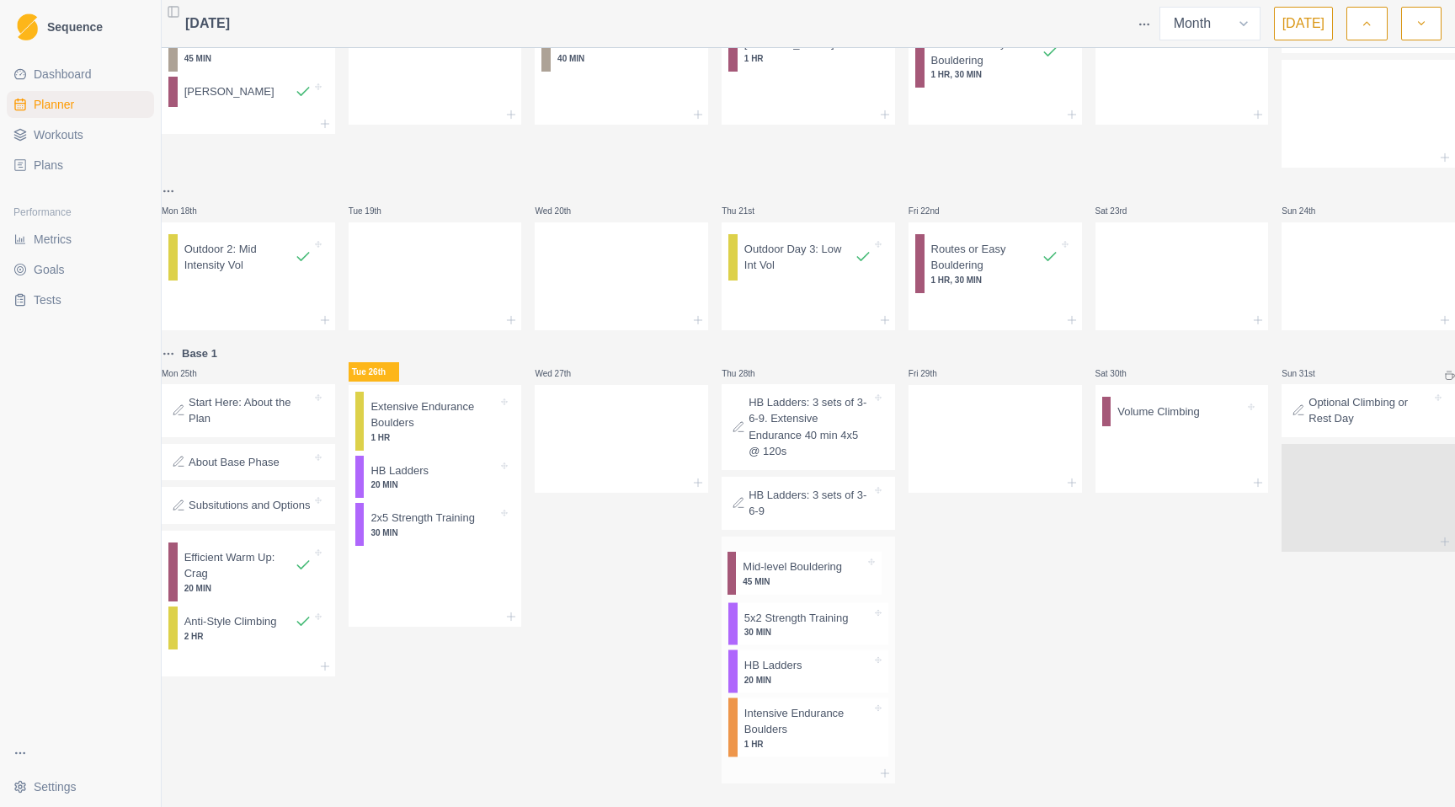
drag, startPoint x: 441, startPoint y: 442, endPoint x: 804, endPoint y: 581, distance: 388.6
click at [804, 581] on div "Week 2 Mon 28th Strength E (Base Strength 2) 1 HR Outdoor Day 1: Harder Routes …" at bounding box center [808, 196] width 1293 height 1174
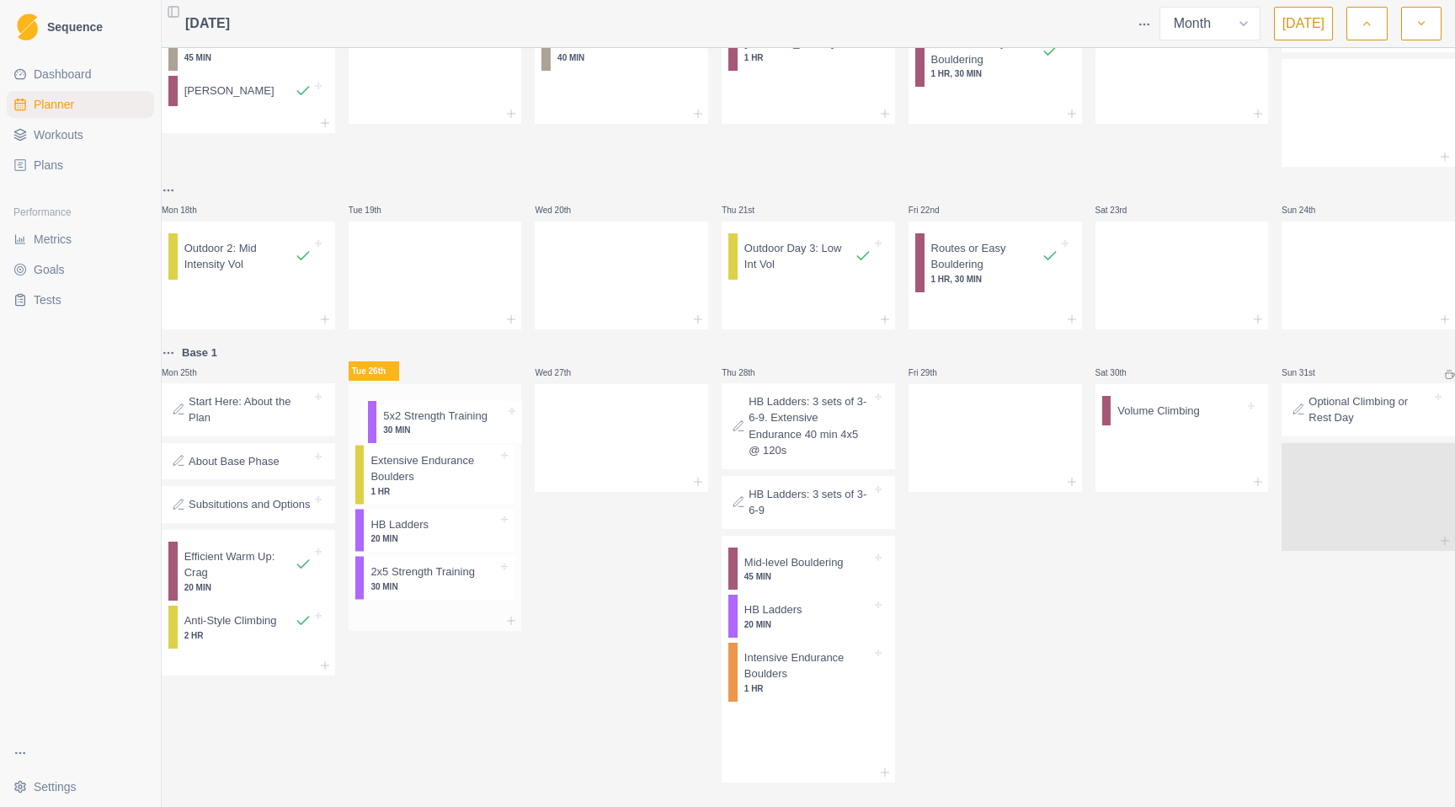
drag, startPoint x: 715, startPoint y: 586, endPoint x: 429, endPoint y: 425, distance: 327.7
click at [429, 425] on div "Week 2 Mon 28th Strength E (Base Strength 2) 1 HR Outdoor Day 1: Harder Routes …" at bounding box center [808, 195] width 1293 height 1174
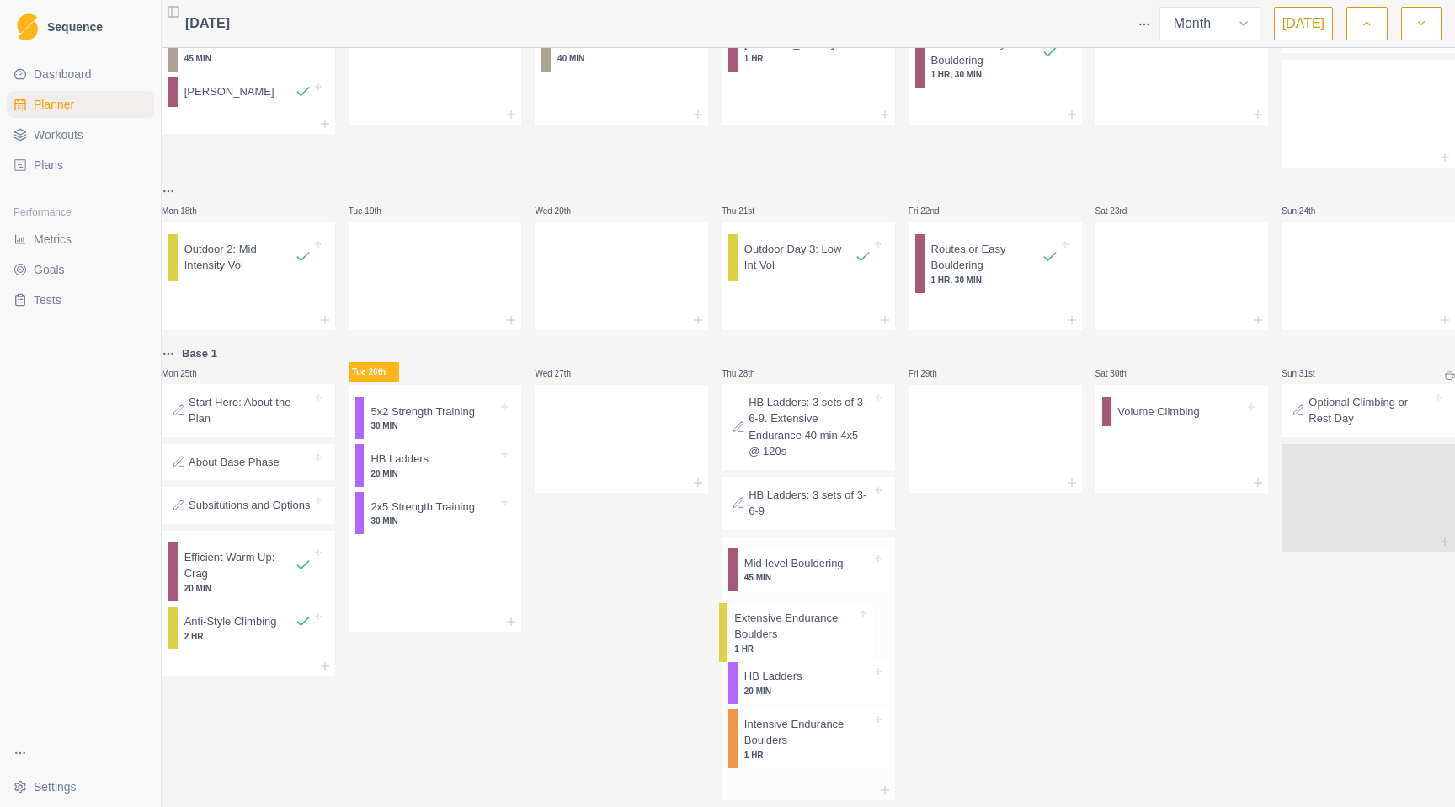
scroll to position [463, 0]
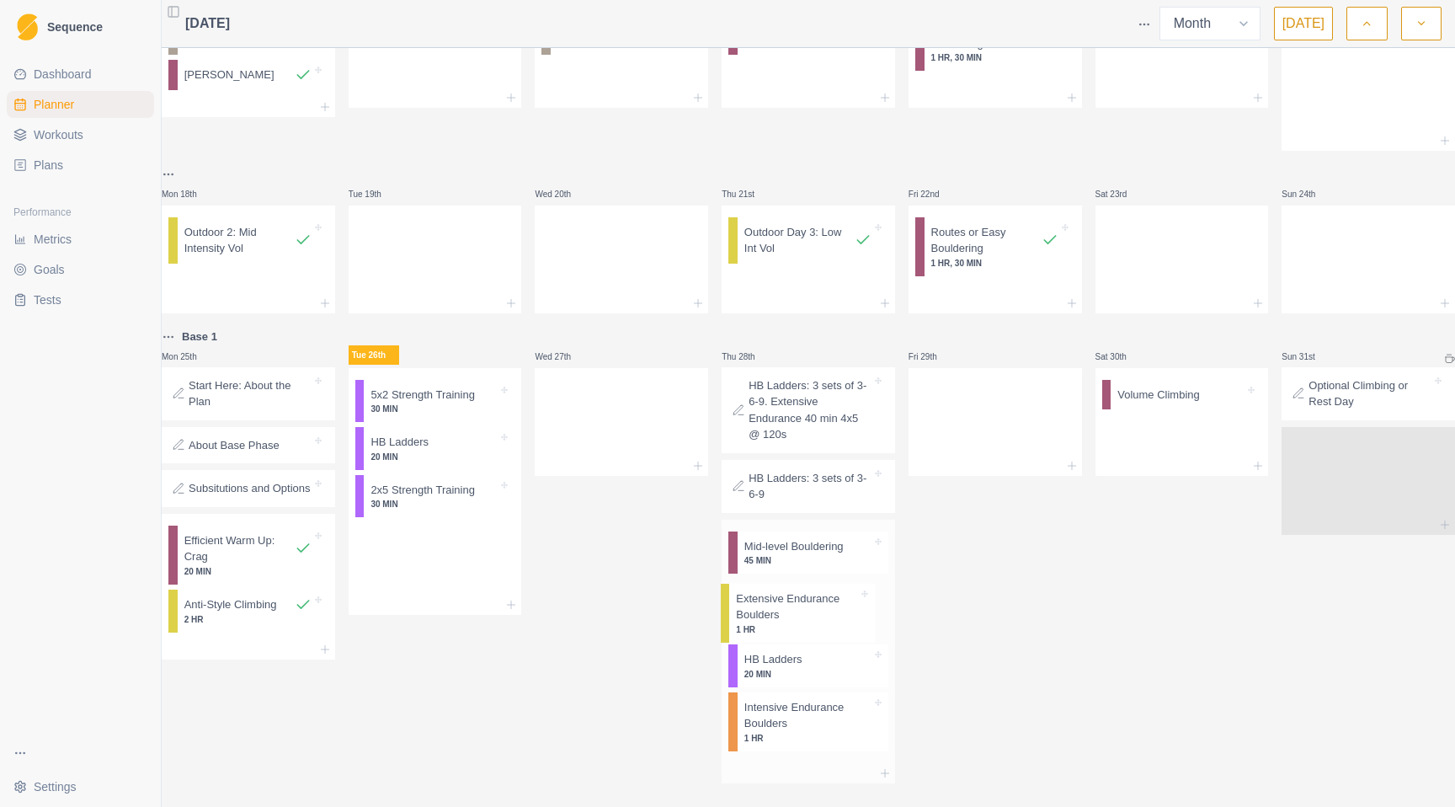
drag, startPoint x: 436, startPoint y: 504, endPoint x: 799, endPoint y: 619, distance: 380.6
click at [799, 620] on div "Week 2 Mon 28th Strength E (Base Strength 2) 1 HR Outdoor Day 1: Harder Routes …" at bounding box center [808, 187] width 1293 height 1191
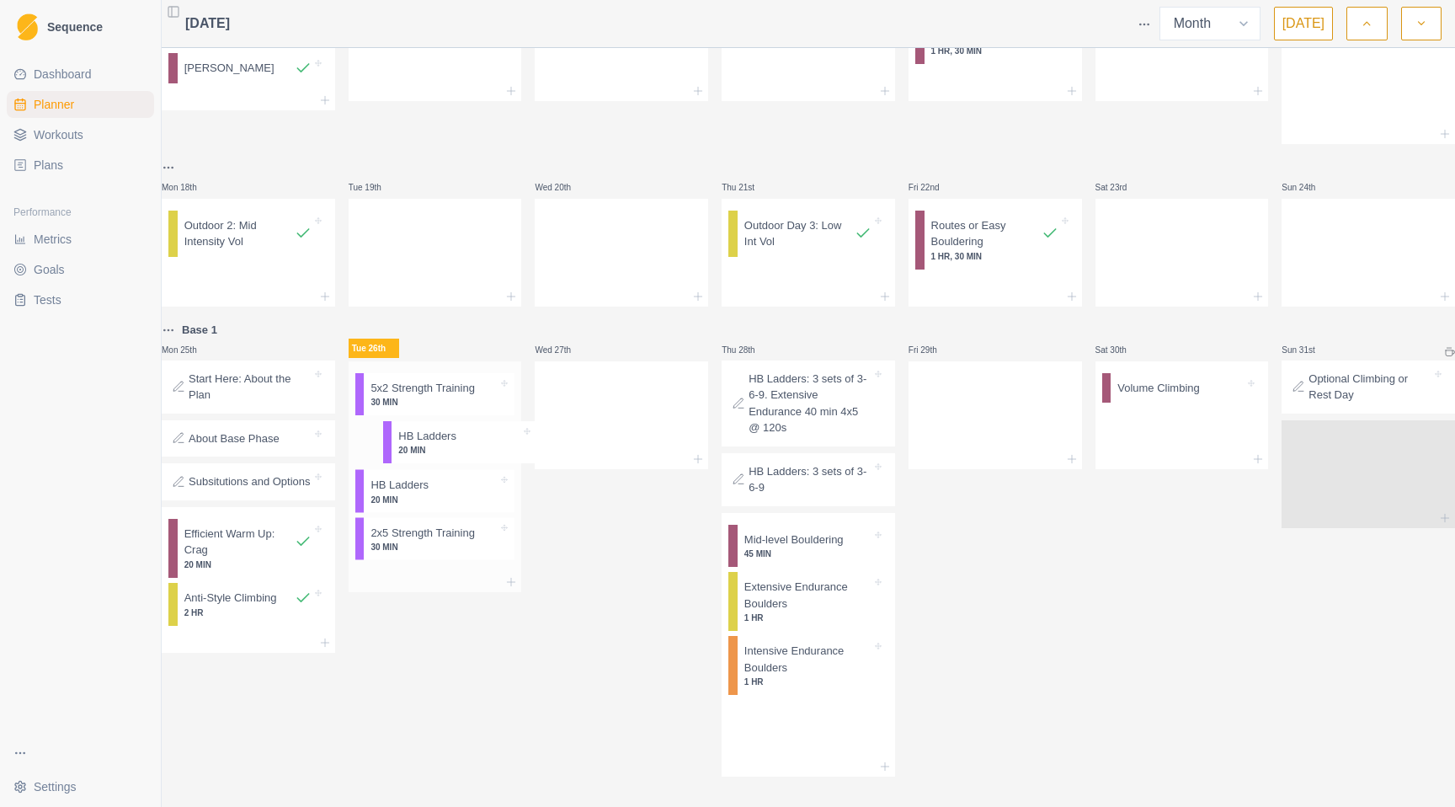
drag, startPoint x: 791, startPoint y: 677, endPoint x: 439, endPoint y: 445, distance: 421.8
click at [439, 445] on div "Week 2 Mon 28th Strength E (Base Strength 2) 1 HR Outdoor Day 1: Harder Routes …" at bounding box center [808, 181] width 1293 height 1191
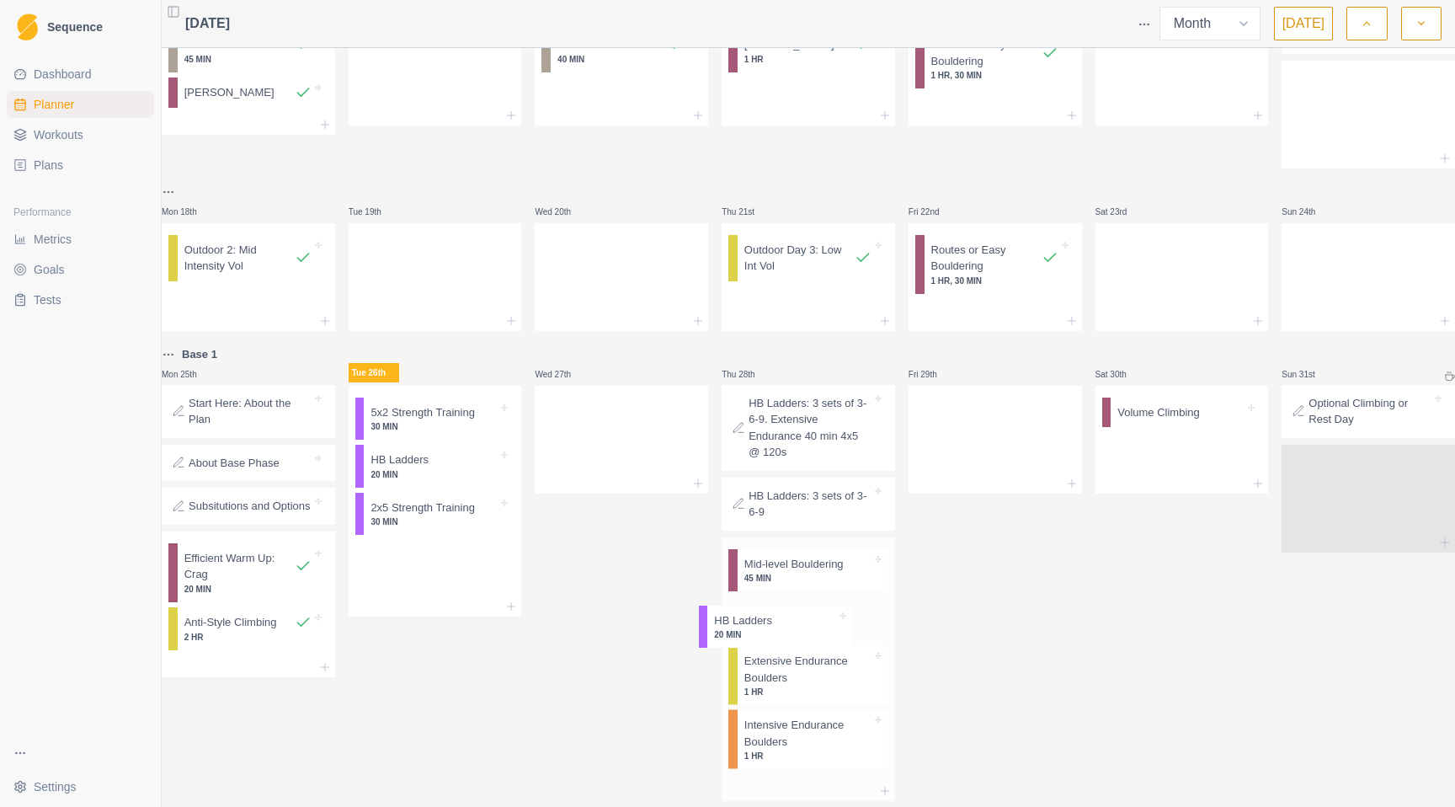
scroll to position [462, 0]
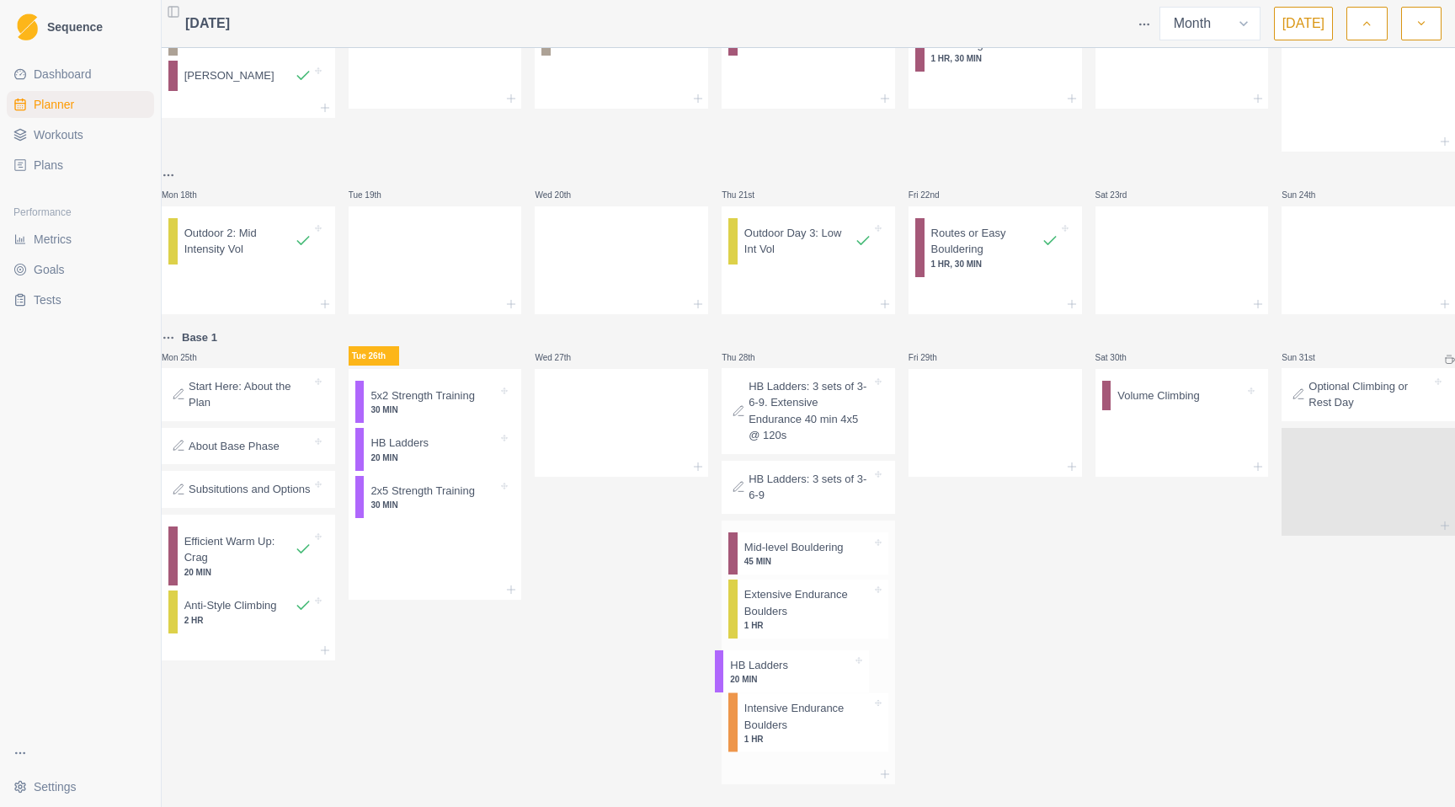
drag, startPoint x: 493, startPoint y: 542, endPoint x: 773, endPoint y: 677, distance: 310.4
click at [773, 677] on div "Week 2 Mon 28th Strength E (Base Strength 2) 1 HR Outdoor Day 1: Harder Routes …" at bounding box center [808, 188] width 1293 height 1191
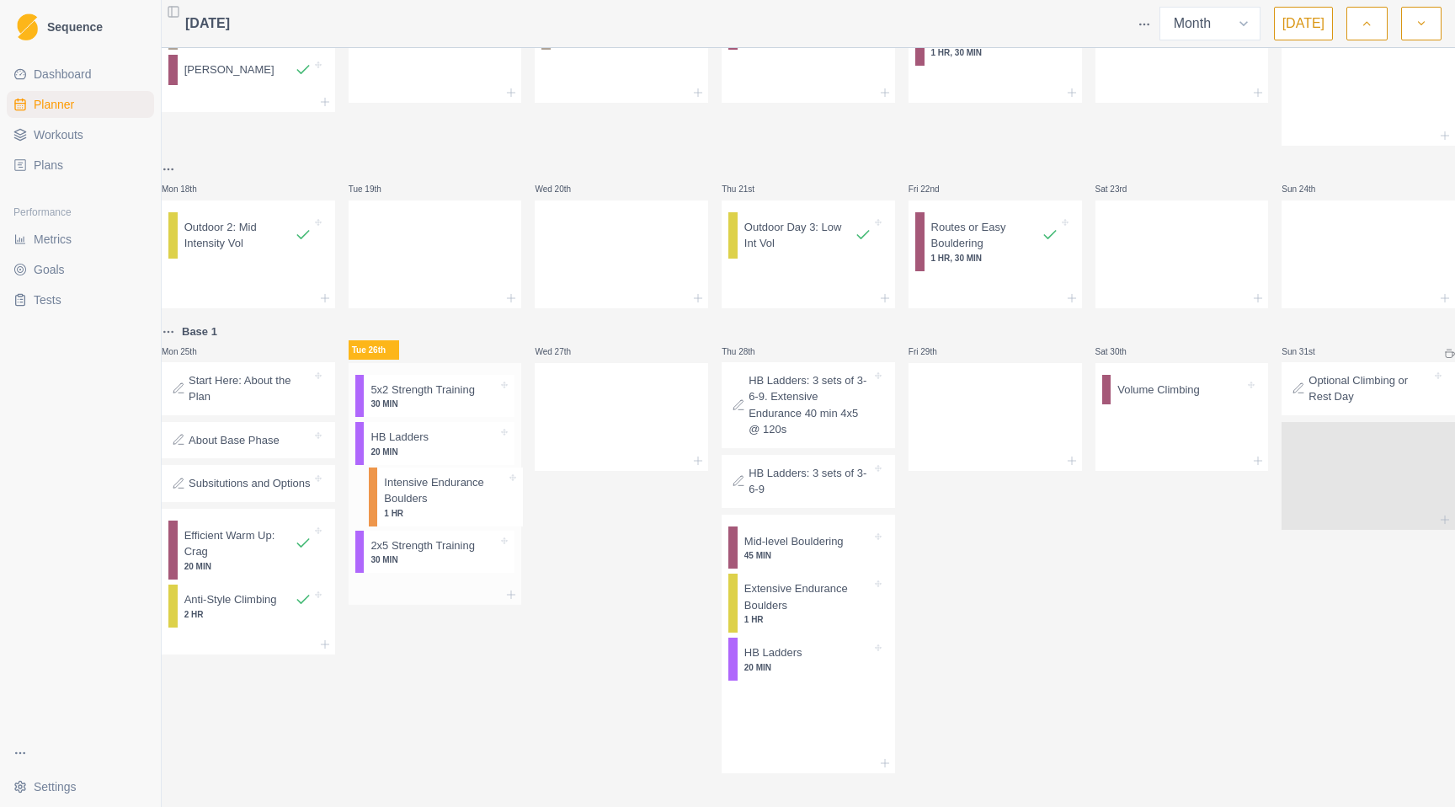
drag, startPoint x: 731, startPoint y: 692, endPoint x: 434, endPoint y: 504, distance: 352.1
click at [434, 504] on div "Week 2 Mon 28th Strength E (Base Strength 2) 1 HR Outdoor Day 1: Harder Routes …" at bounding box center [808, 180] width 1293 height 1186
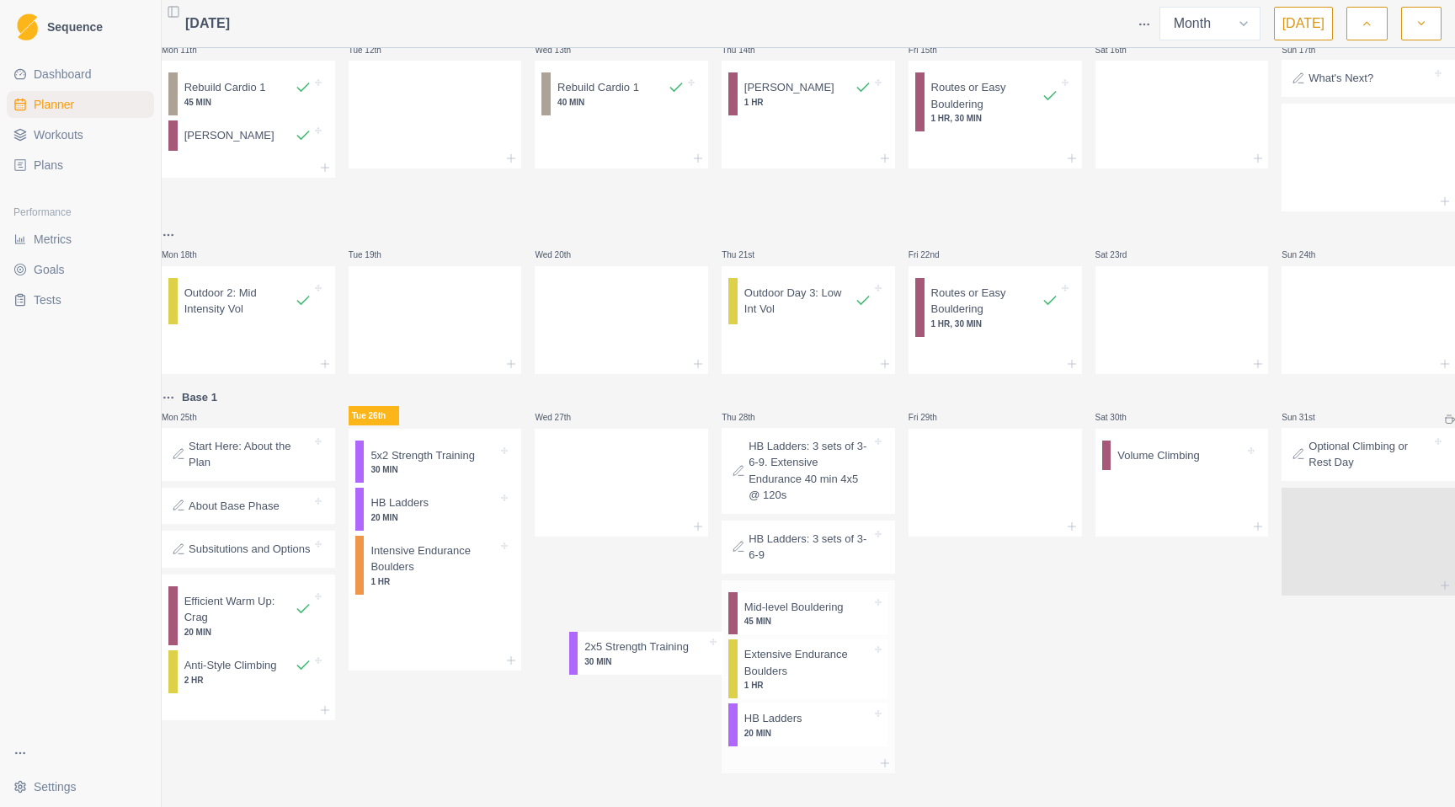
scroll to position [451, 0]
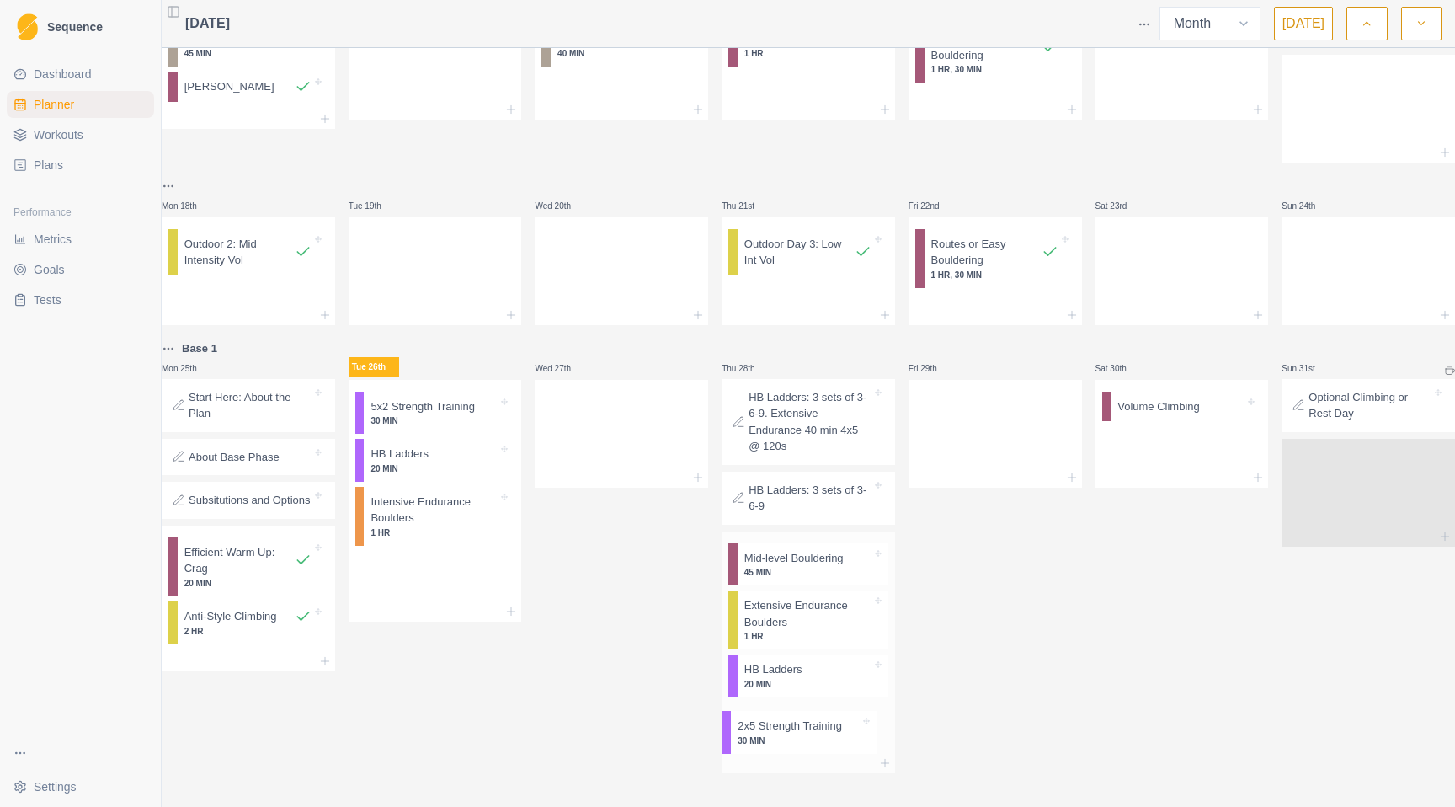
drag, startPoint x: 440, startPoint y: 601, endPoint x: 808, endPoint y: 733, distance: 390.2
click at [808, 733] on div "Week 2 Mon 28th Strength E (Base Strength 2) 1 HR Outdoor Day 1: Harder Routes …" at bounding box center [808, 188] width 1293 height 1169
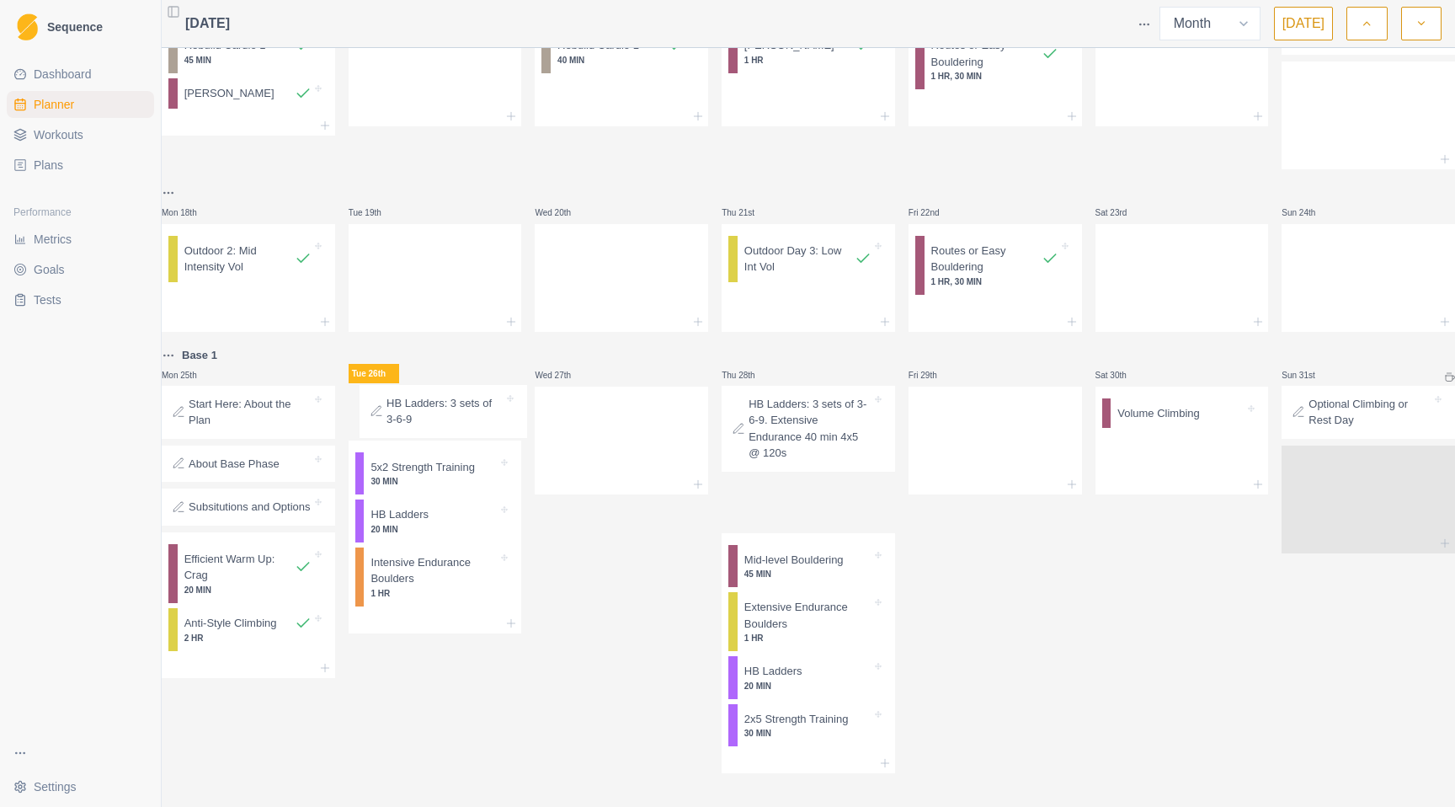
drag, startPoint x: 801, startPoint y: 499, endPoint x: 454, endPoint y: 416, distance: 356.8
click at [454, 416] on div "Week 2 Mon 28th Strength E (Base Strength 2) 1 HR Outdoor Day 1: Harder Routes …" at bounding box center [808, 192] width 1293 height 1162
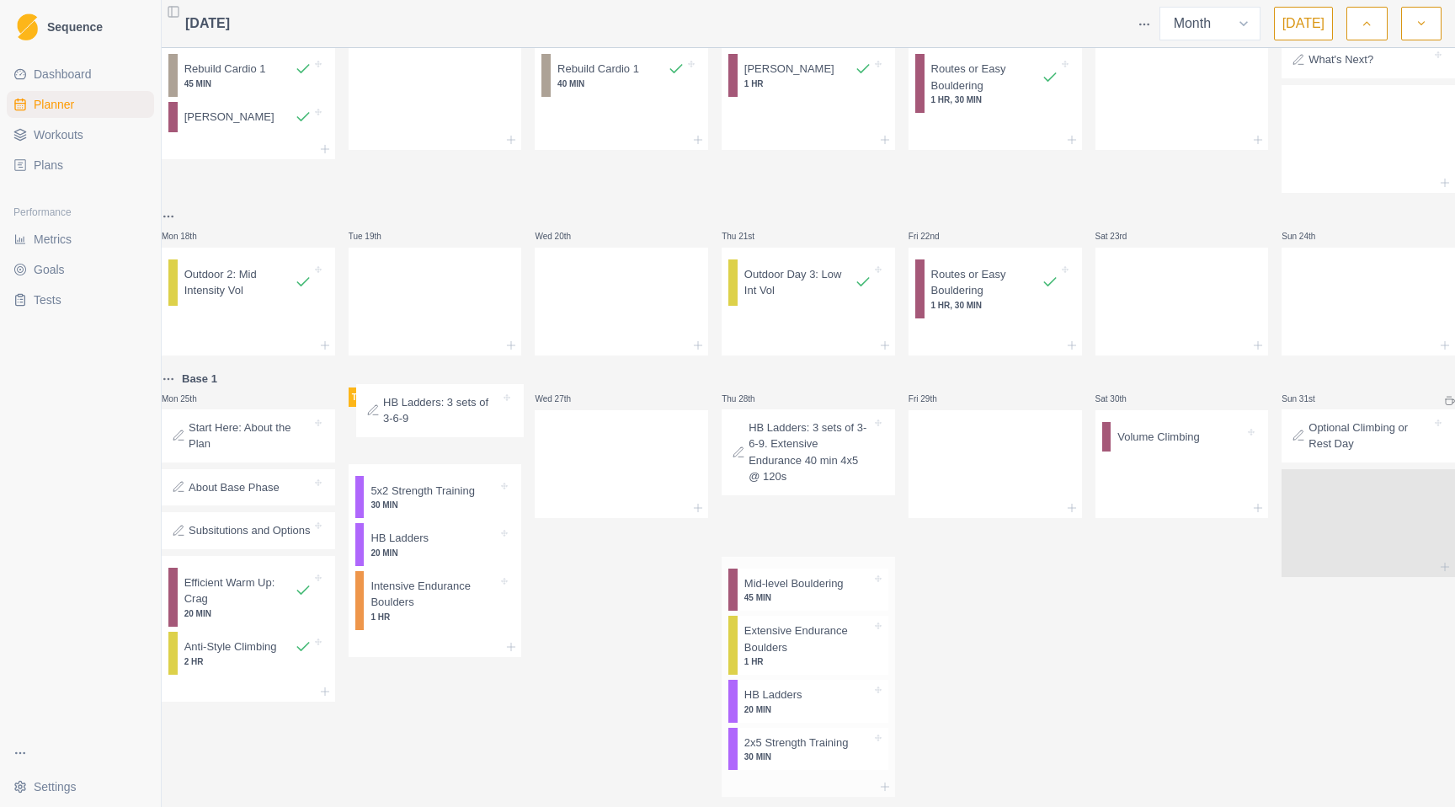
scroll to position [417, 0]
